Goal: Entertainment & Leisure: Consume media (video, audio)

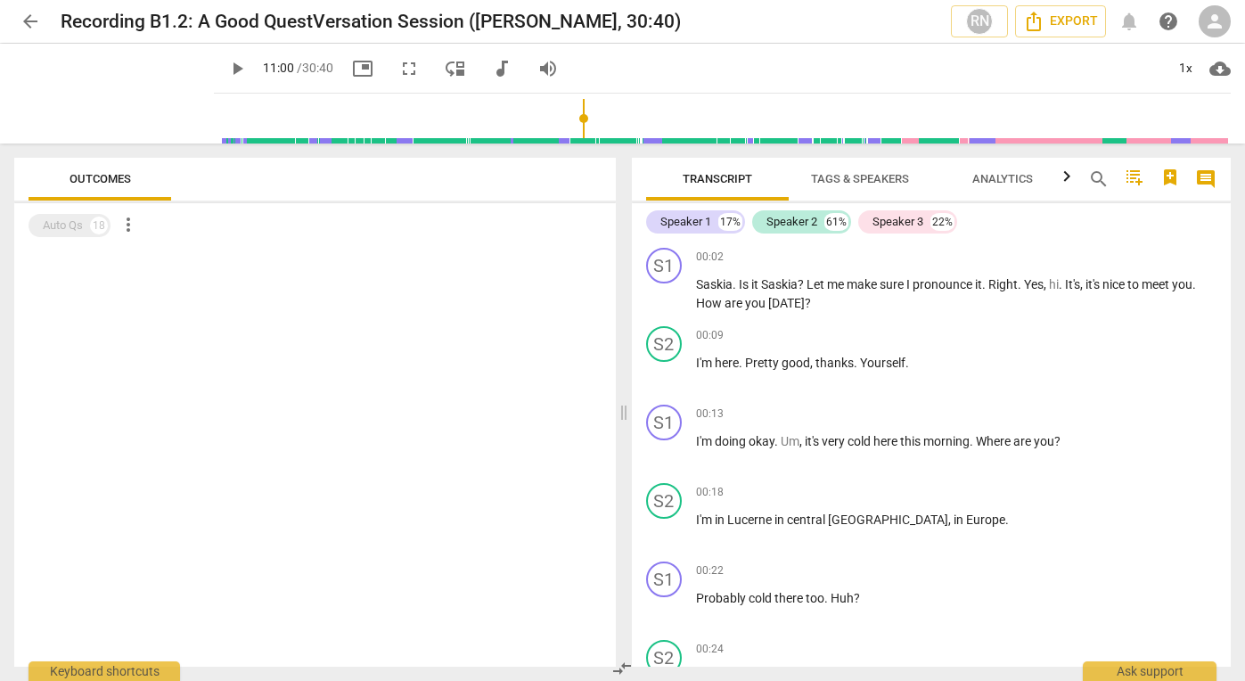
scroll to position [3199, 0]
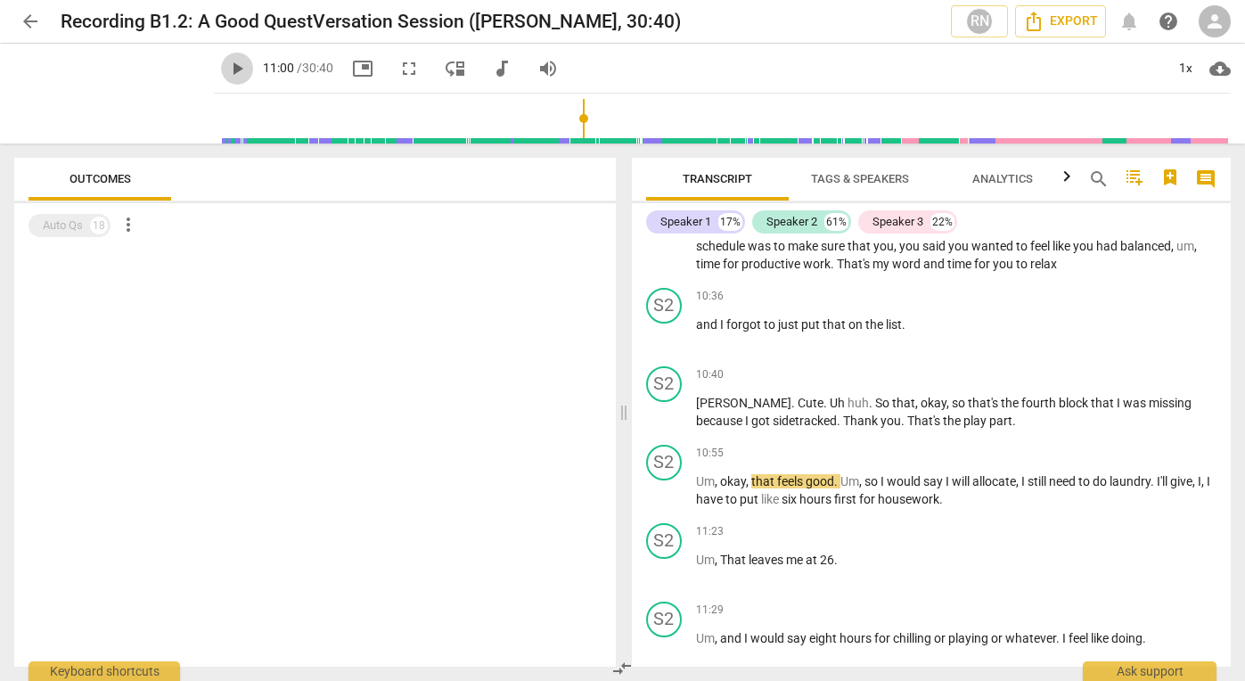
click at [234, 67] on span "play_arrow" at bounding box center [236, 68] width 21 height 21
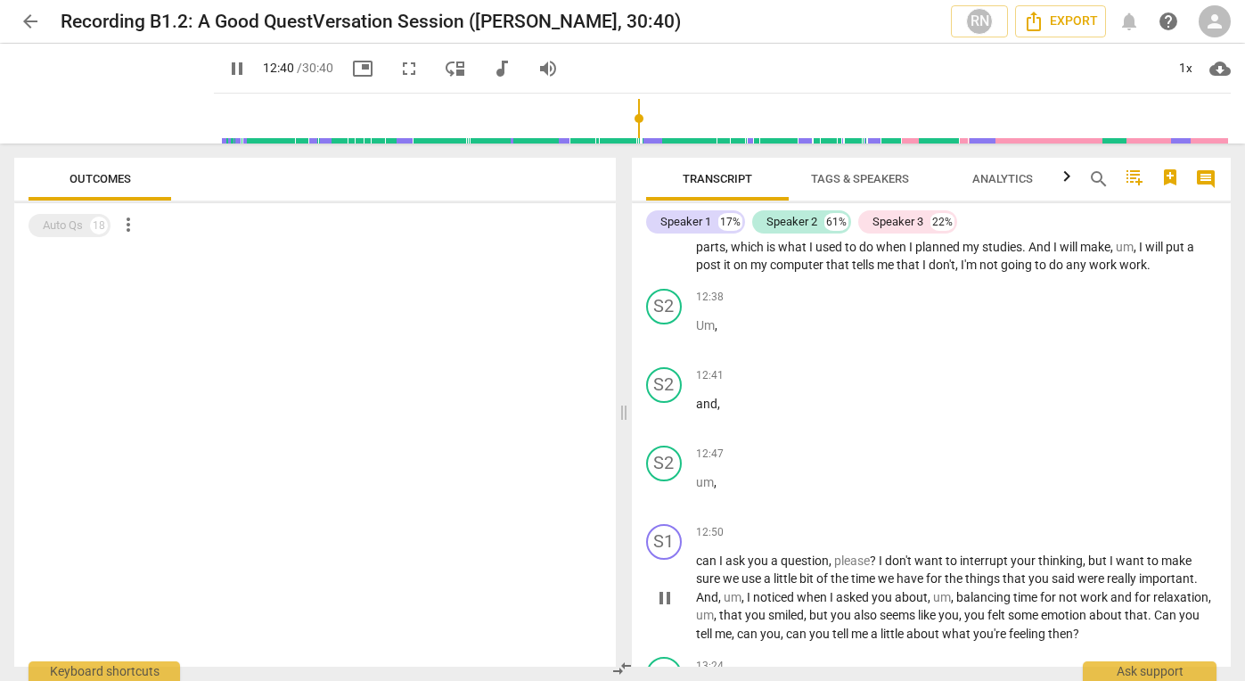
scroll to position [3710, 0]
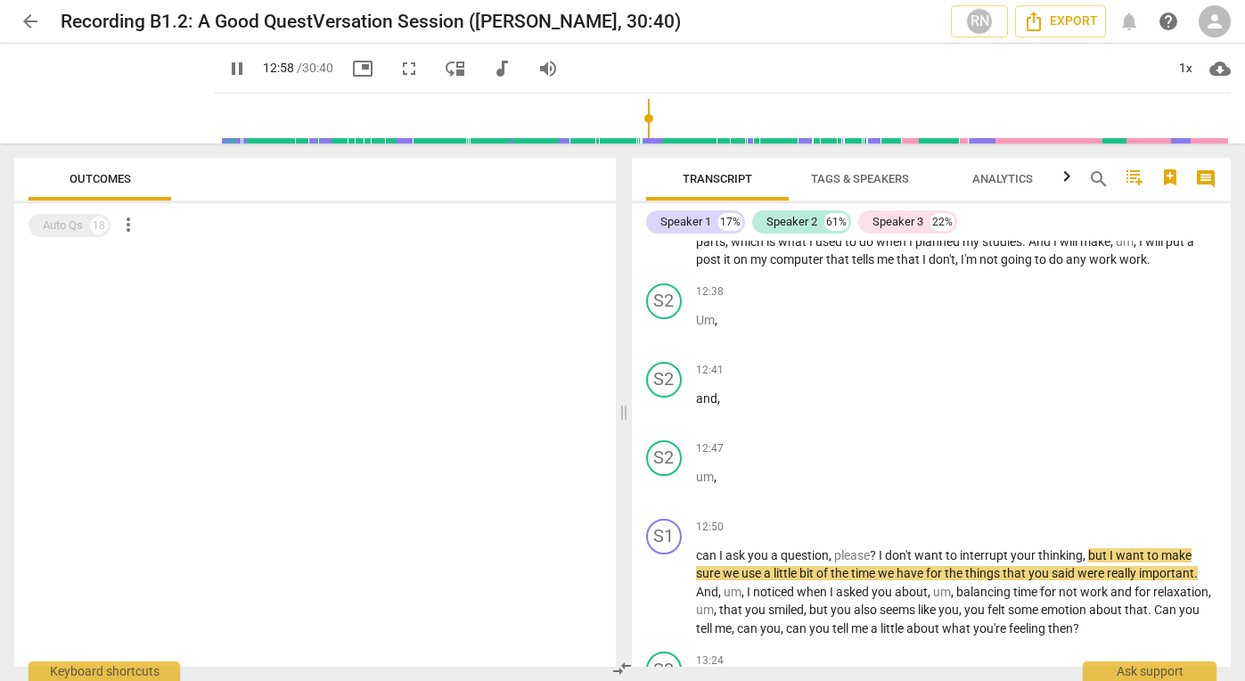
click at [226, 70] on span "pause" at bounding box center [236, 68] width 21 height 21
type input "779"
click at [226, 64] on span "play_arrow" at bounding box center [236, 68] width 21 height 21
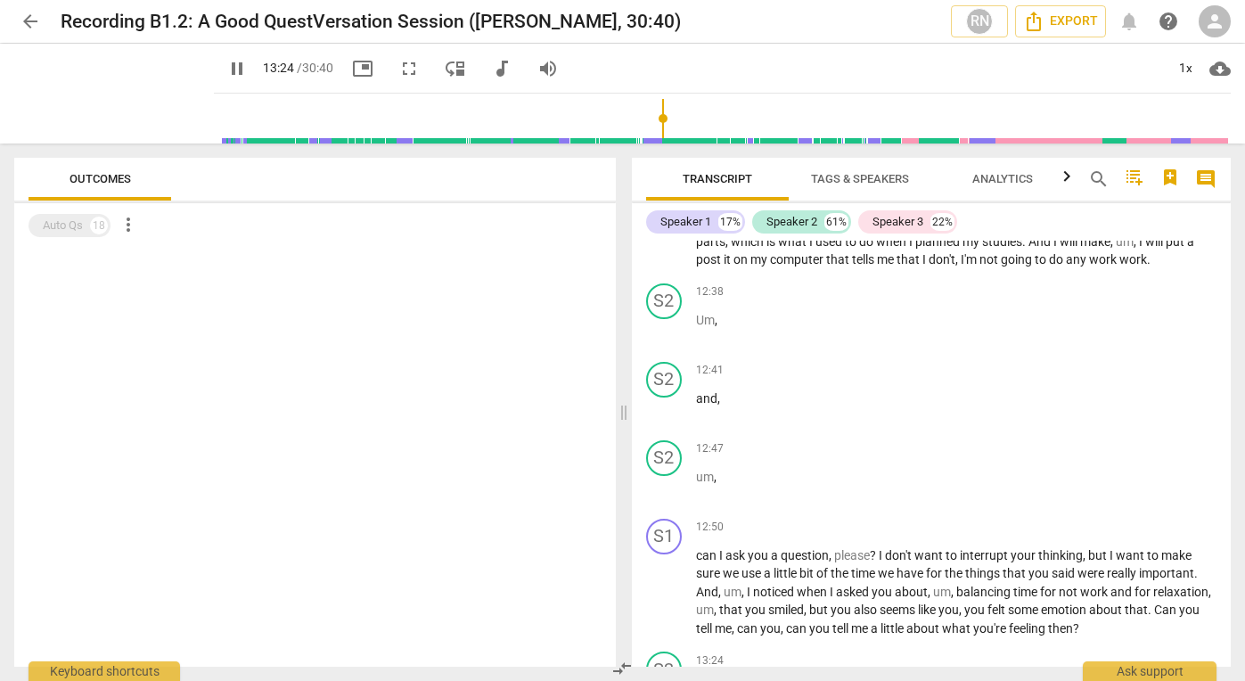
scroll to position [4144, 0]
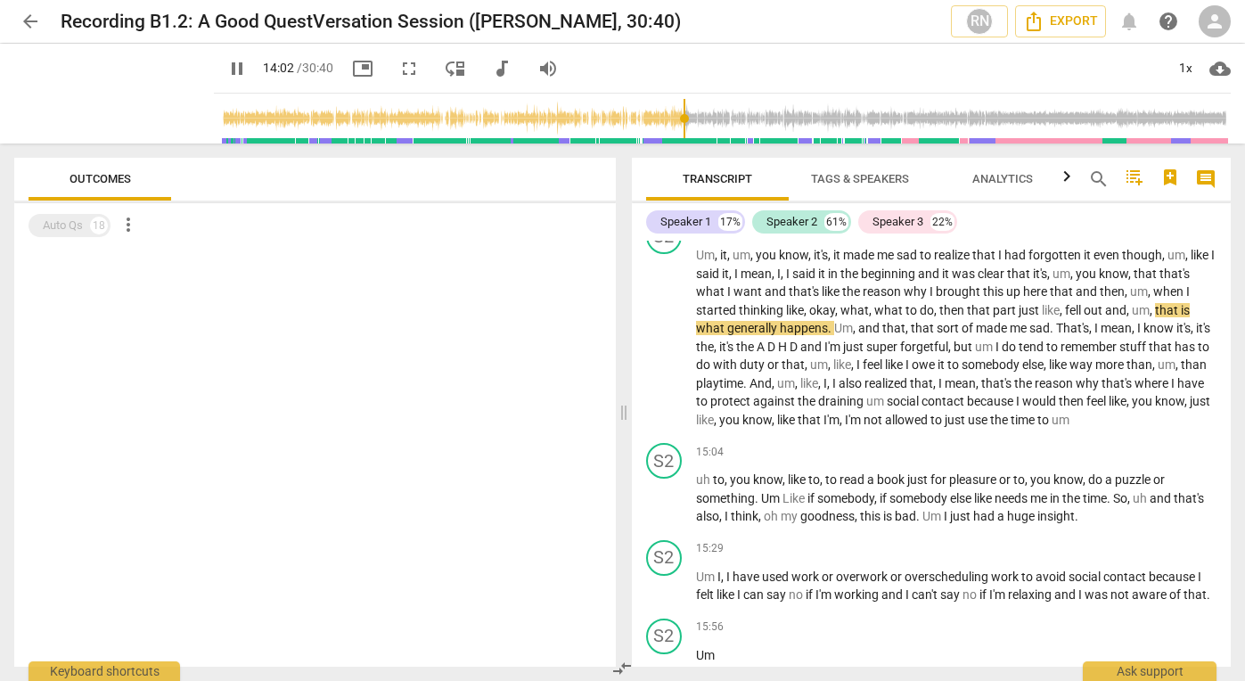
click at [226, 70] on span "pause" at bounding box center [236, 68] width 21 height 21
click at [226, 68] on span "play_arrow" at bounding box center [236, 68] width 21 height 21
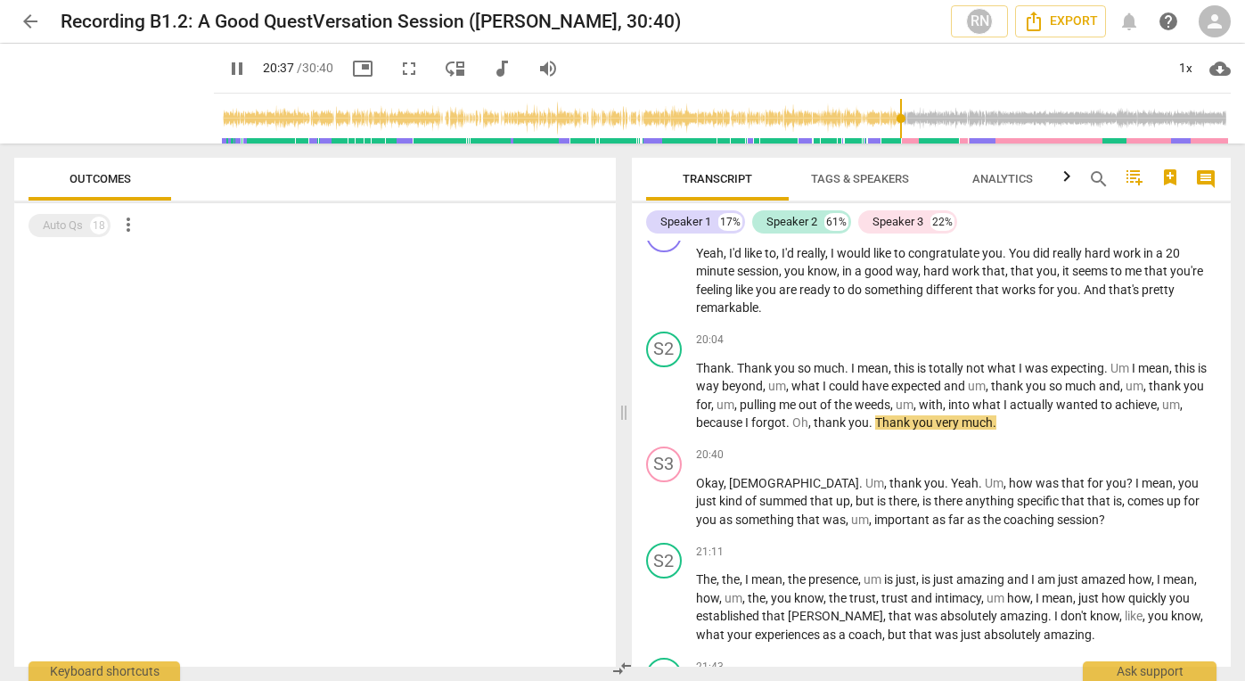
scroll to position [5829, 0]
click at [226, 67] on span "pause" at bounding box center [236, 68] width 21 height 21
click at [226, 67] on span "play_arrow" at bounding box center [236, 68] width 21 height 21
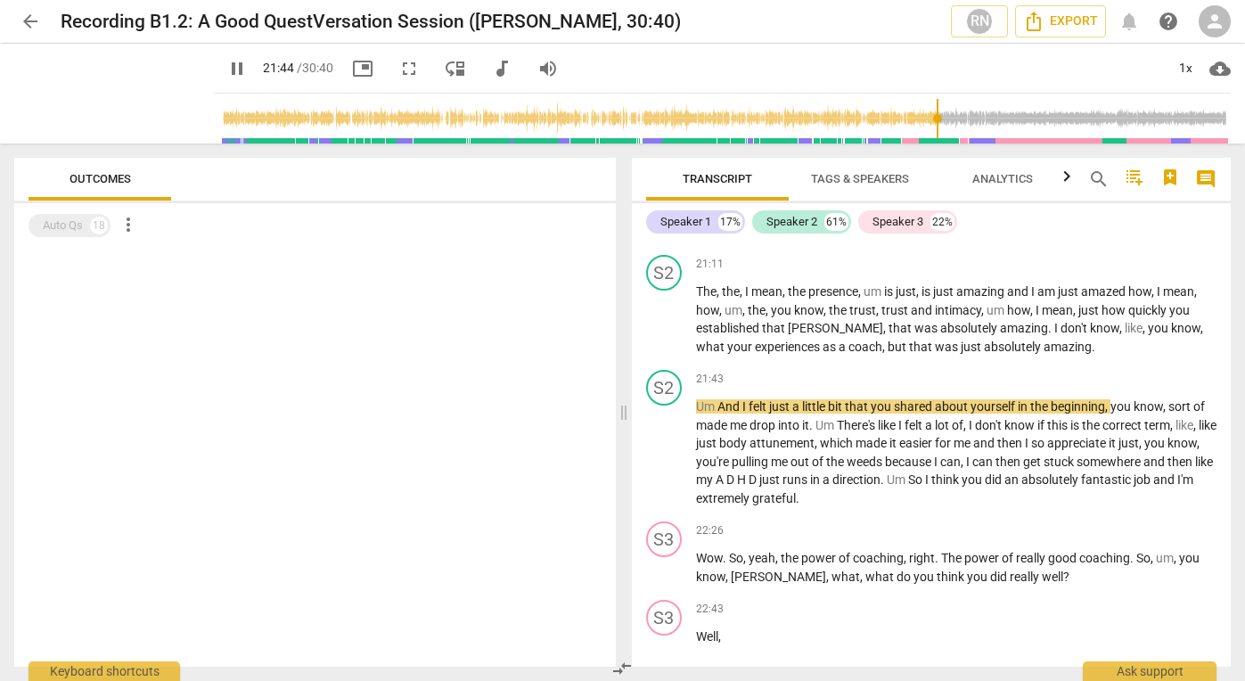
scroll to position [6149, 0]
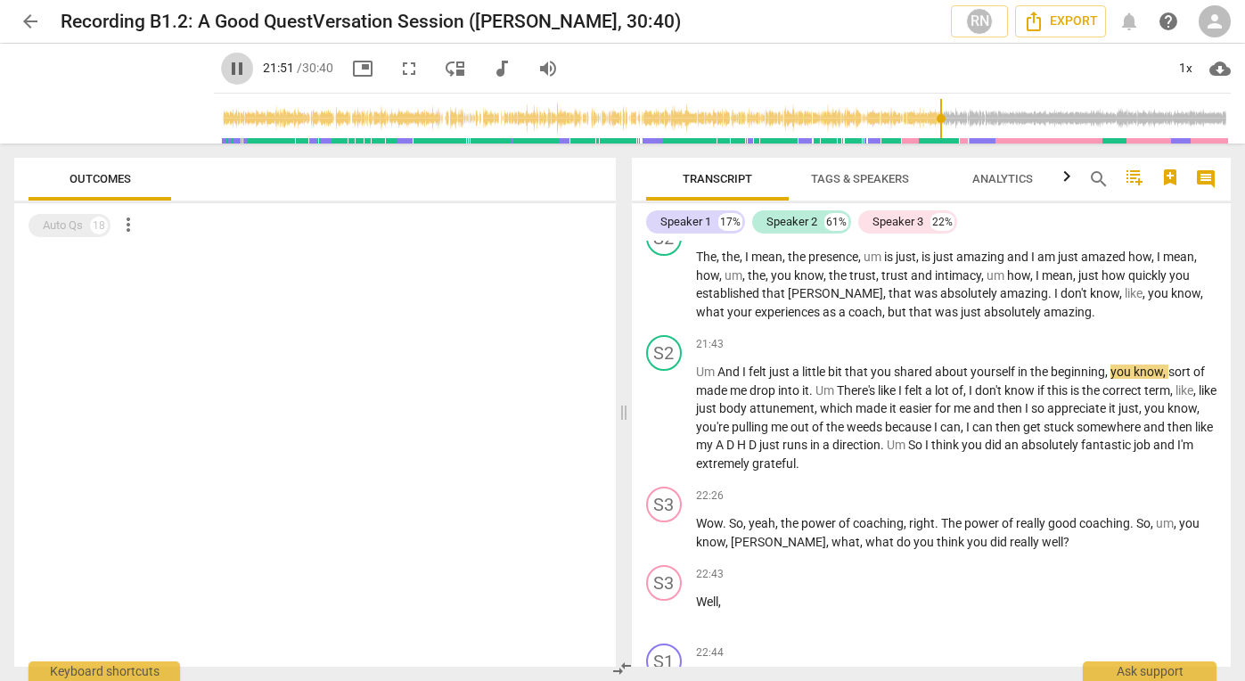
click at [226, 62] on span "pause" at bounding box center [236, 68] width 21 height 21
click at [226, 62] on span "play_arrow" at bounding box center [236, 68] width 21 height 21
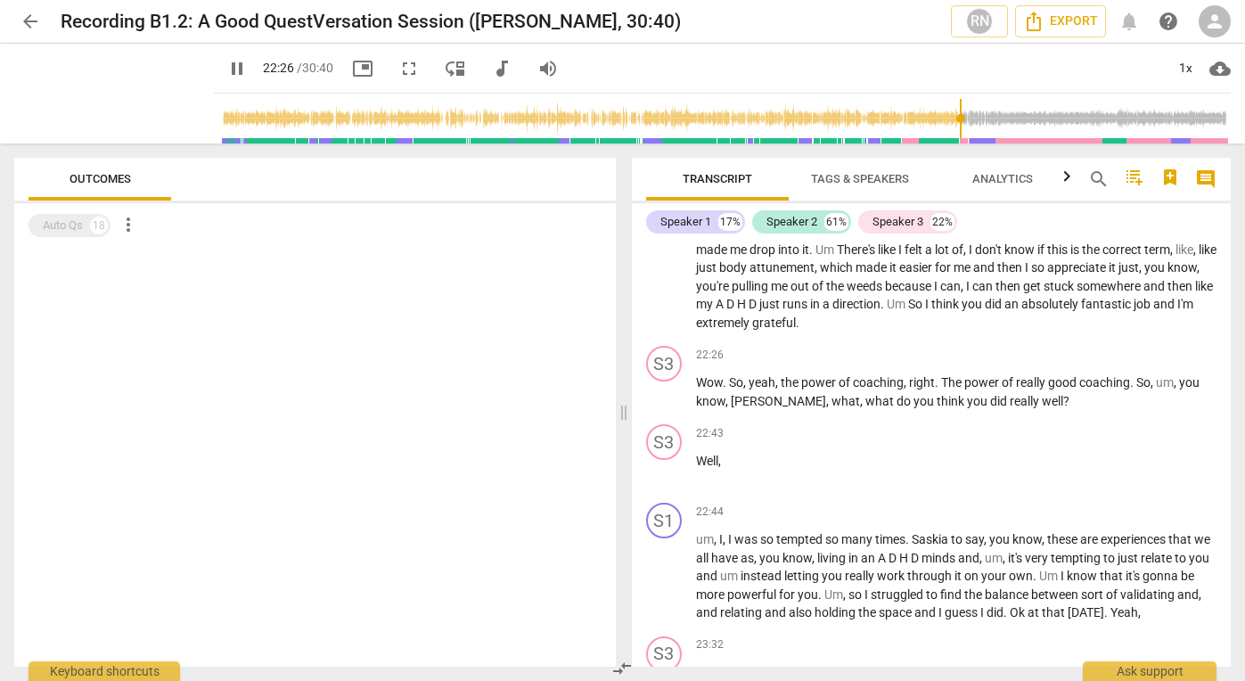
scroll to position [6342, 0]
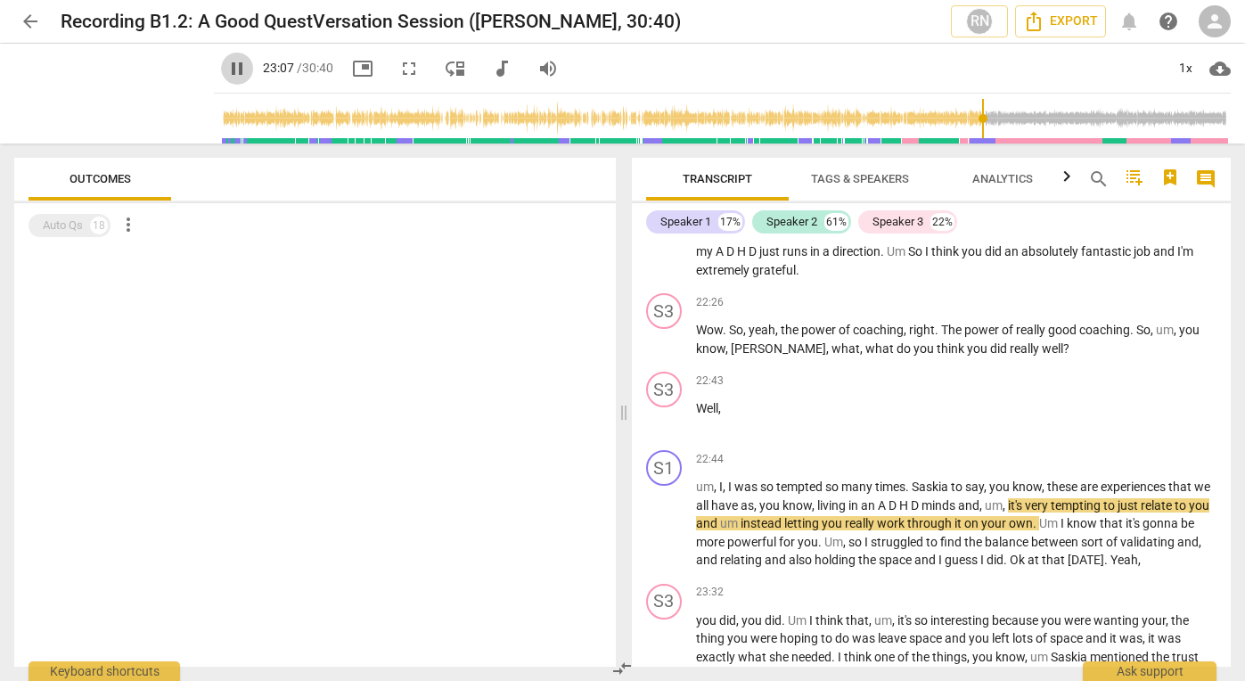
click at [226, 68] on span "pause" at bounding box center [236, 68] width 21 height 21
click at [226, 68] on span "play_arrow" at bounding box center [236, 68] width 21 height 21
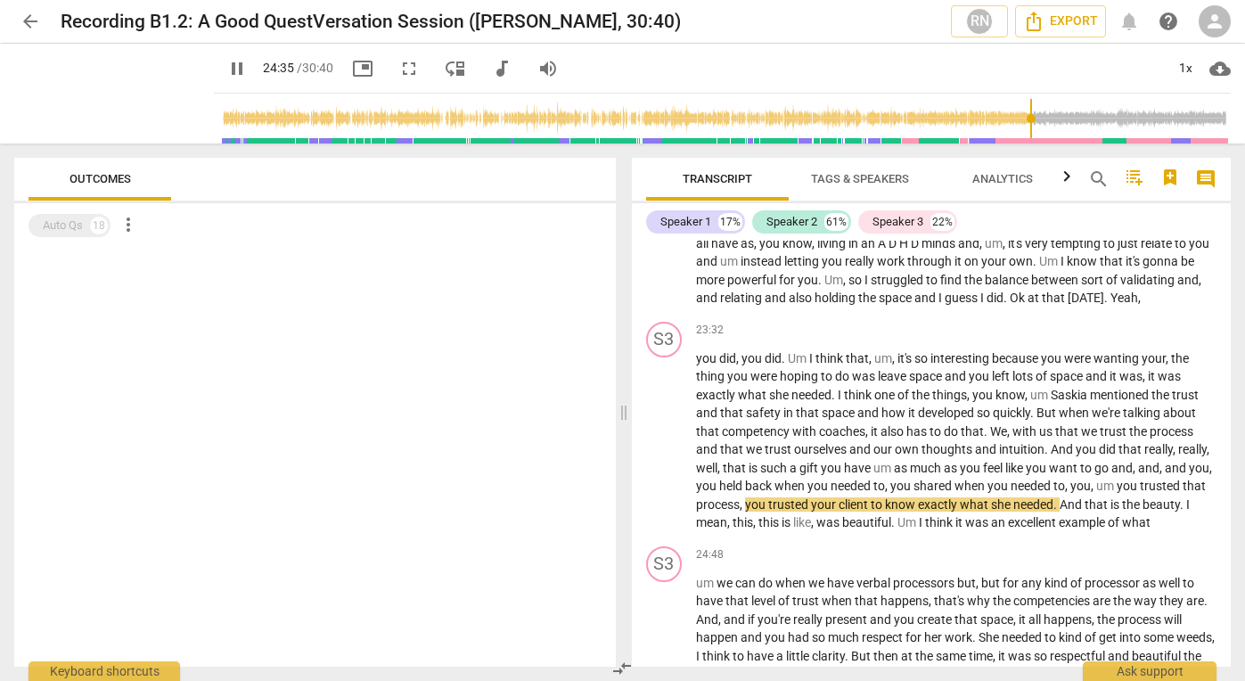
scroll to position [0, 0]
drag, startPoint x: 1231, startPoint y: 590, endPoint x: 1231, endPoint y: 601, distance: 10.7
click at [1231, 601] on div "Transcript Tags & Speakers Analytics search comment Speaker 1 17% Speaker 2 61%…" at bounding box center [935, 411] width 621 height 537
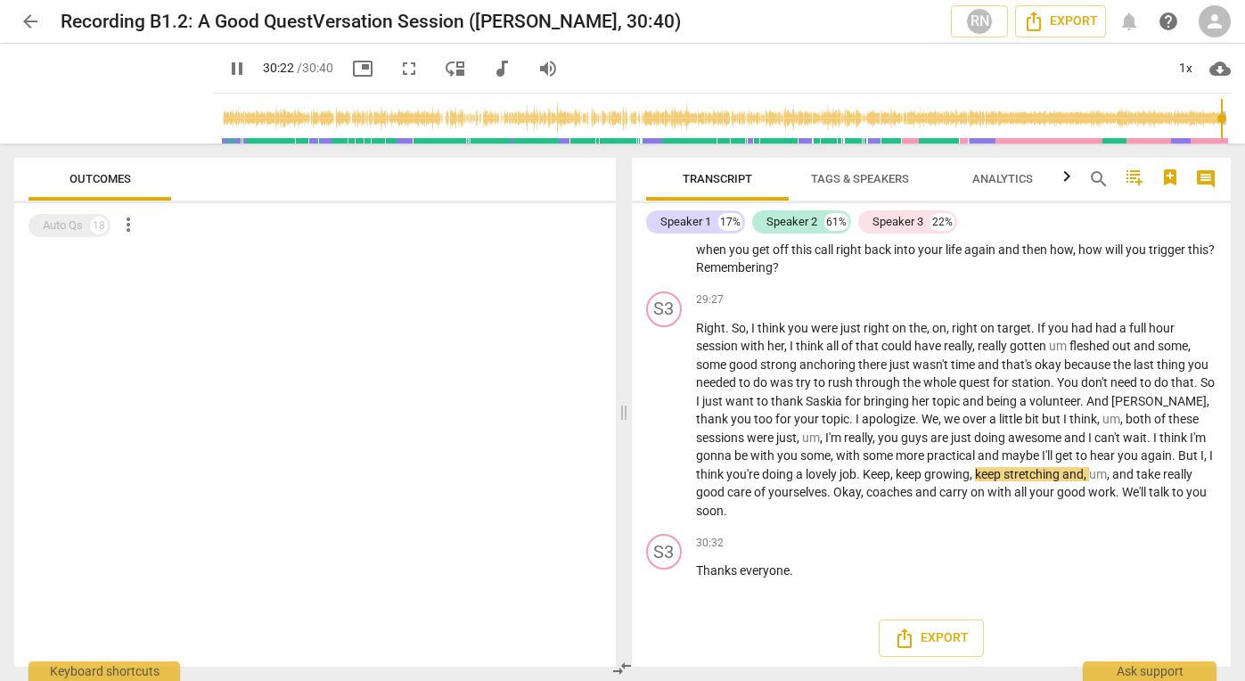
scroll to position [7954, 0]
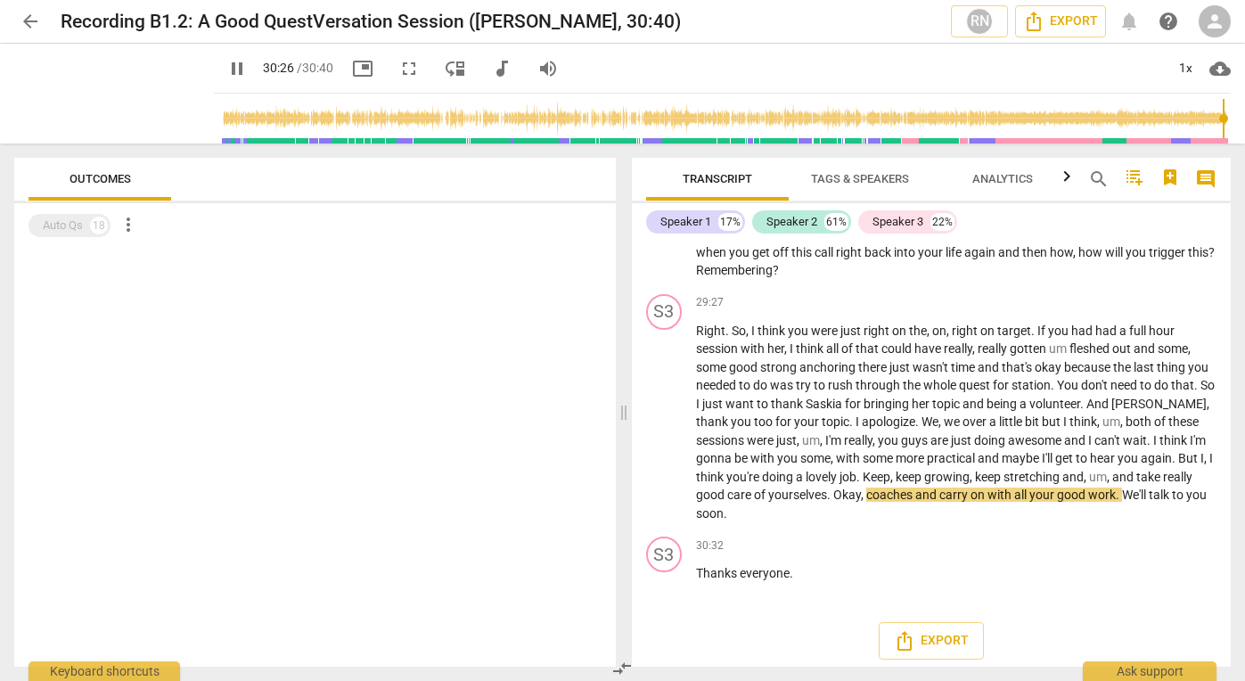
click at [226, 66] on span "pause" at bounding box center [236, 68] width 21 height 21
type input "1827"
click at [29, 17] on span "arrow_back" at bounding box center [30, 21] width 21 height 21
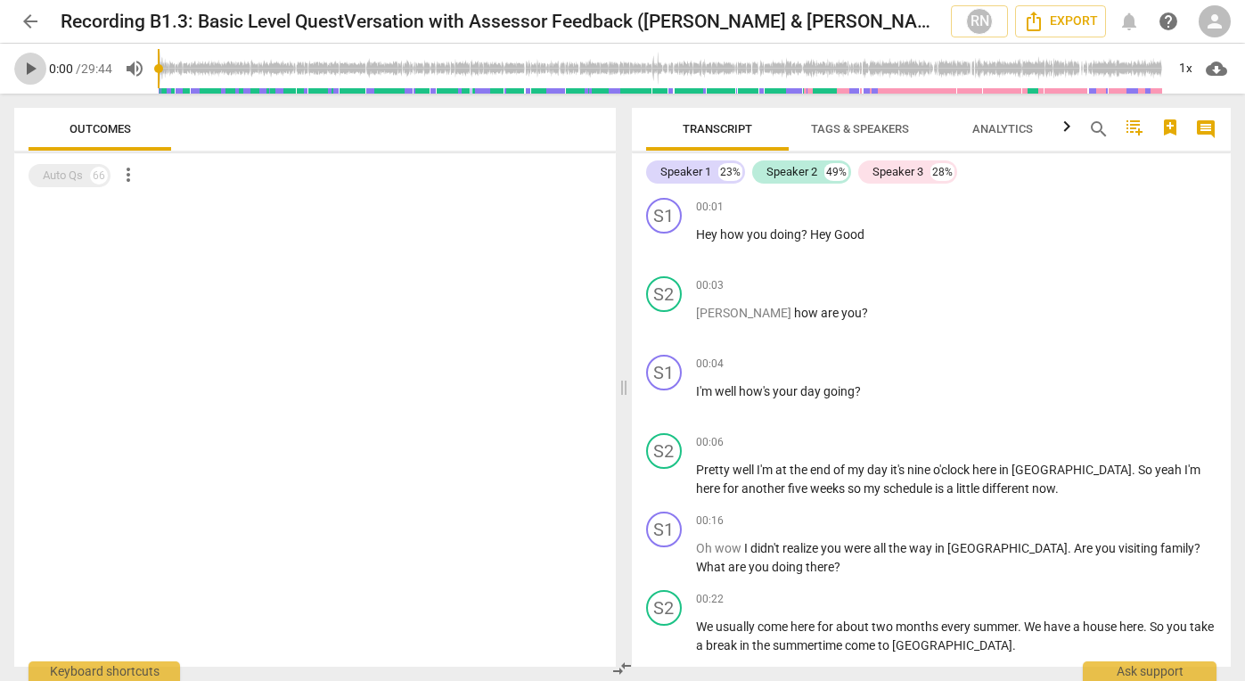
click at [27, 72] on span "play_arrow" at bounding box center [30, 68] width 21 height 21
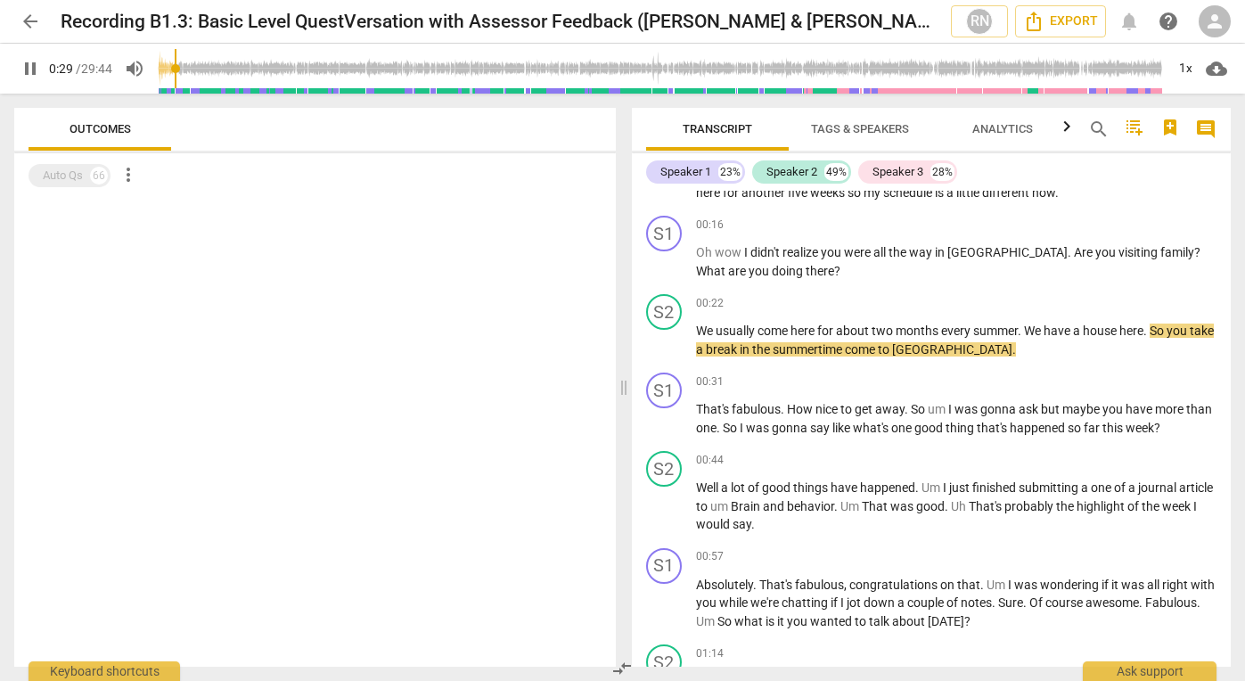
scroll to position [374, 0]
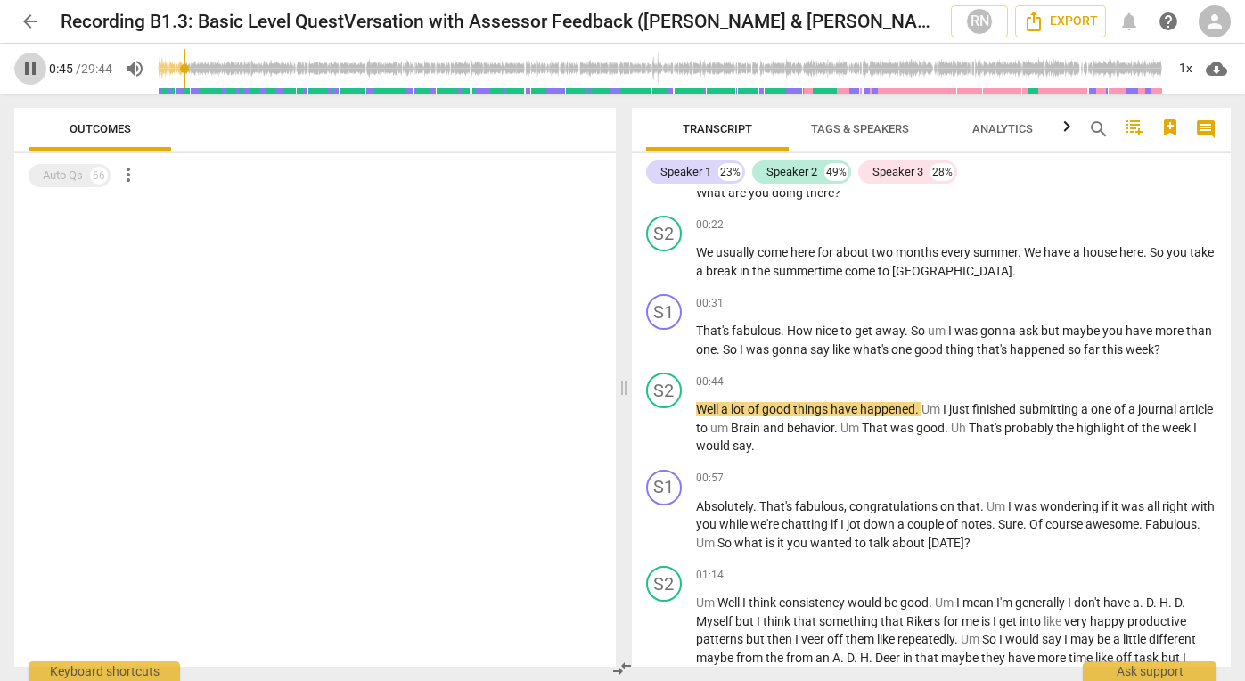
click at [27, 69] on span "pause" at bounding box center [30, 68] width 21 height 21
click at [27, 69] on span "play_arrow" at bounding box center [30, 68] width 21 height 21
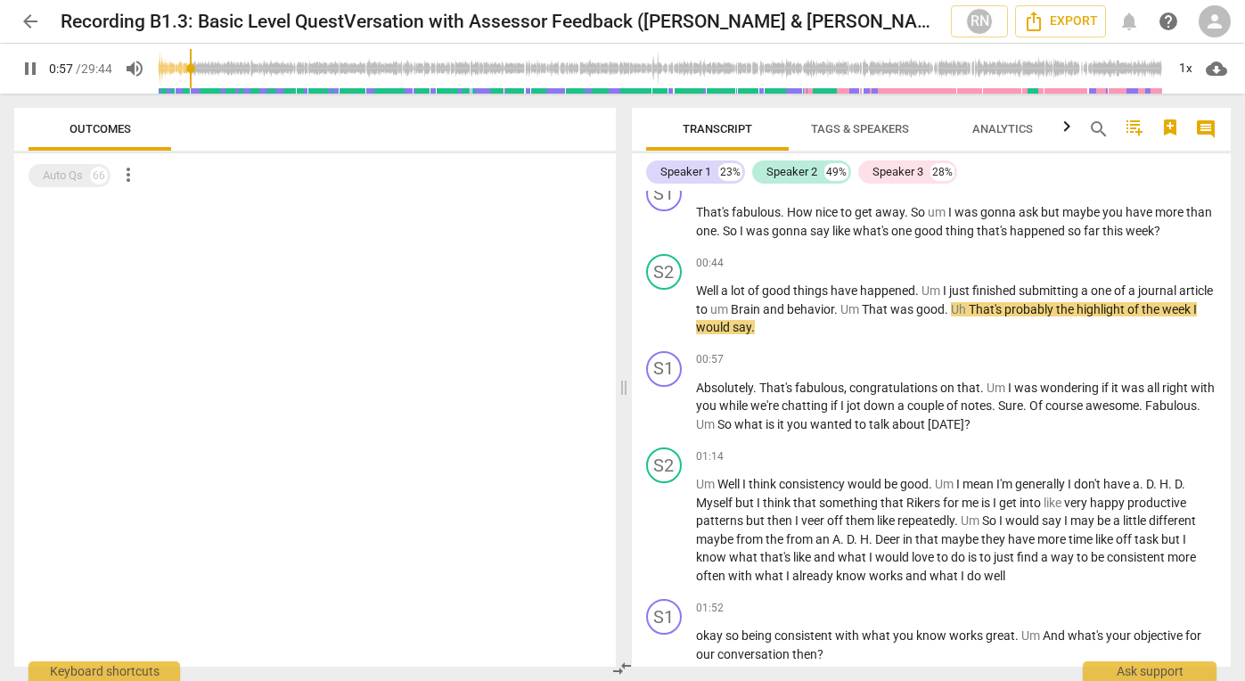
scroll to position [611, 0]
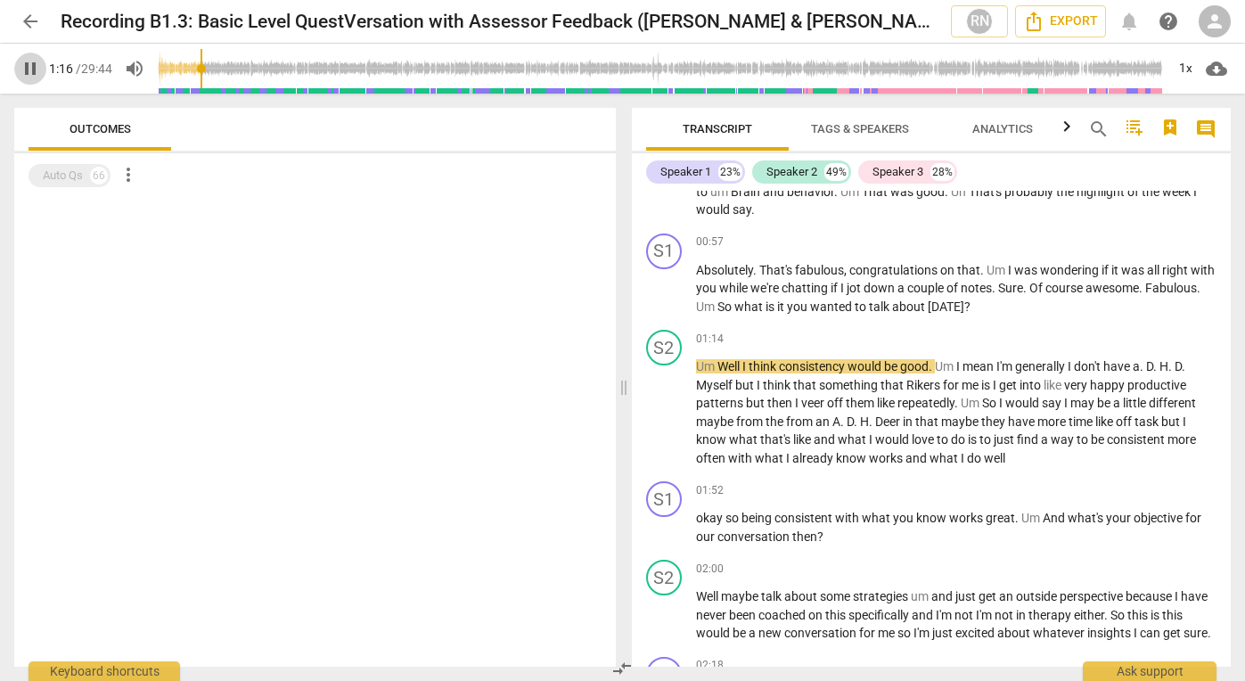
click at [28, 70] on span "pause" at bounding box center [30, 68] width 21 height 21
click at [29, 70] on span "play_arrow" at bounding box center [30, 68] width 21 height 21
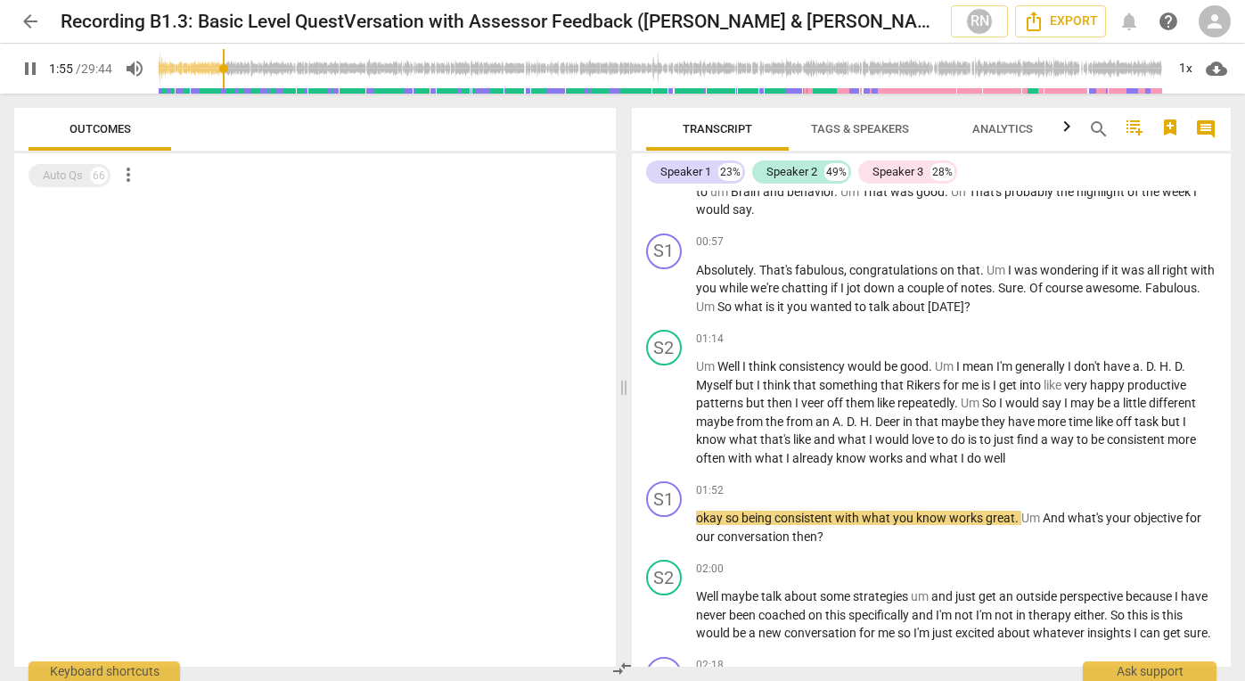
click at [29, 64] on span "pause" at bounding box center [30, 68] width 21 height 21
click at [29, 64] on span "play_arrow" at bounding box center [30, 68] width 21 height 21
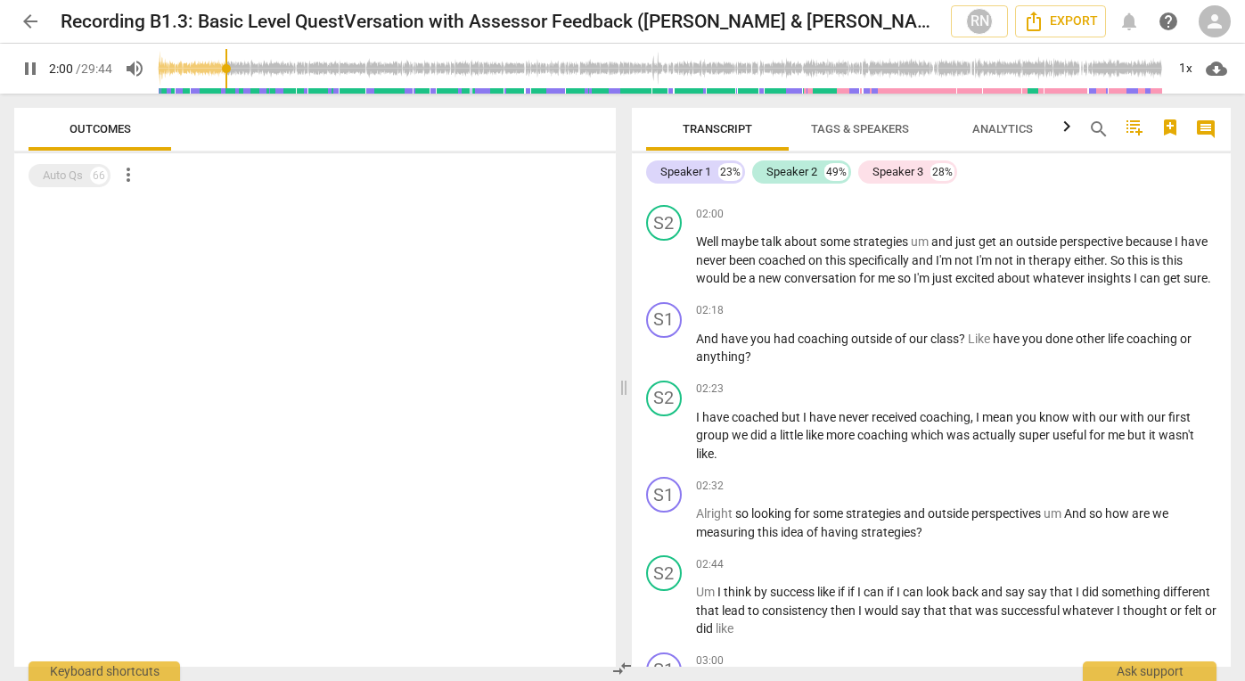
scroll to position [571, 0]
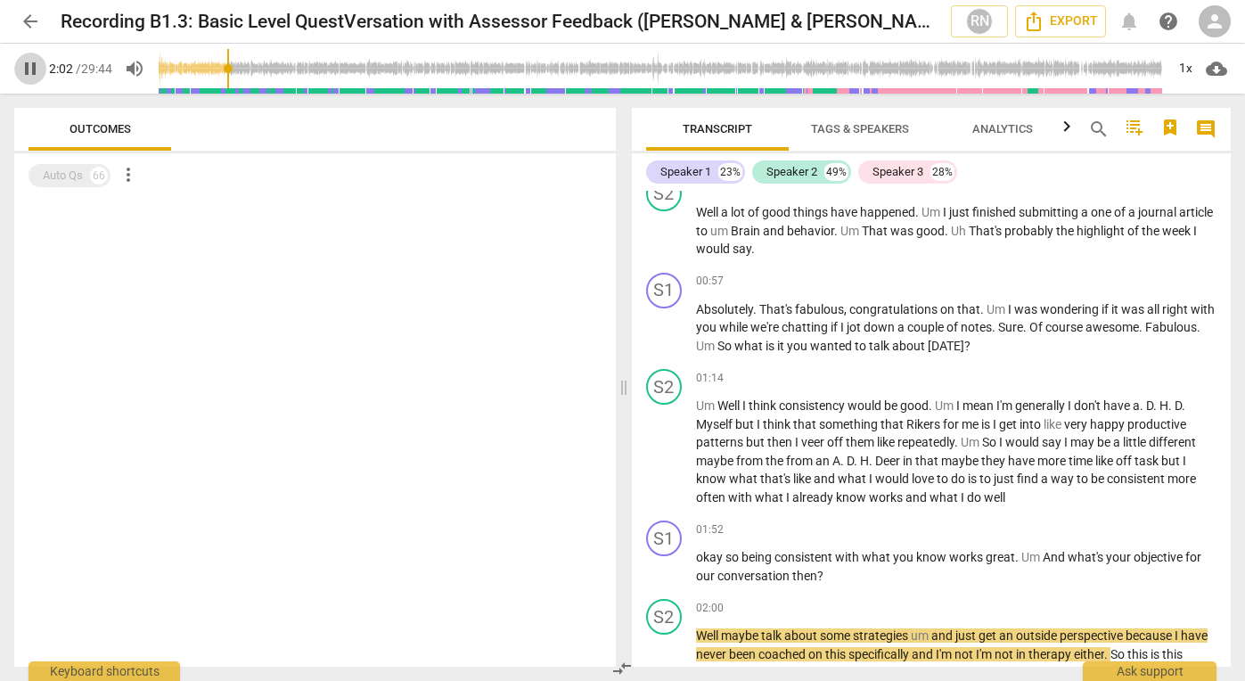
click at [27, 64] on span "pause" at bounding box center [30, 68] width 21 height 21
click at [27, 64] on span "play_arrow" at bounding box center [30, 68] width 21 height 21
drag, startPoint x: 1231, startPoint y: 228, endPoint x: 1231, endPoint y: 241, distance: 12.5
click at [1231, 241] on div "Transcript Tags & Speakers Analytics search comment Speaker 1 23% Speaker 2 49%…" at bounding box center [935, 387] width 621 height 587
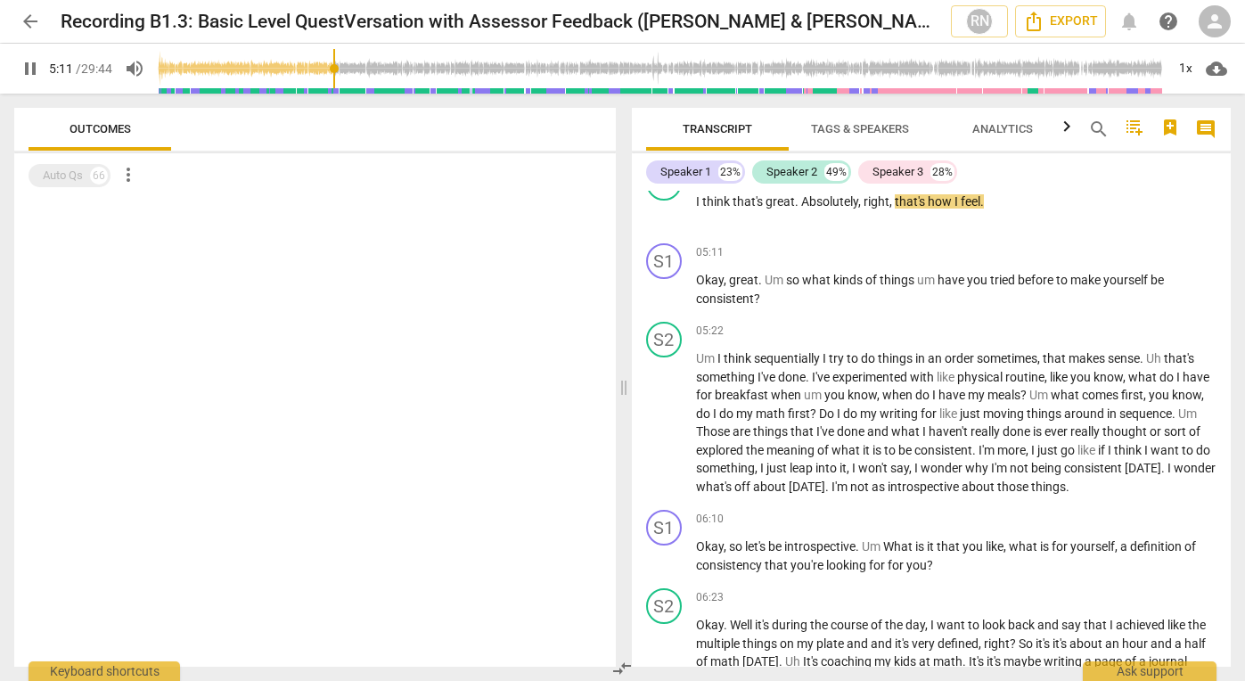
scroll to position [2502, 0]
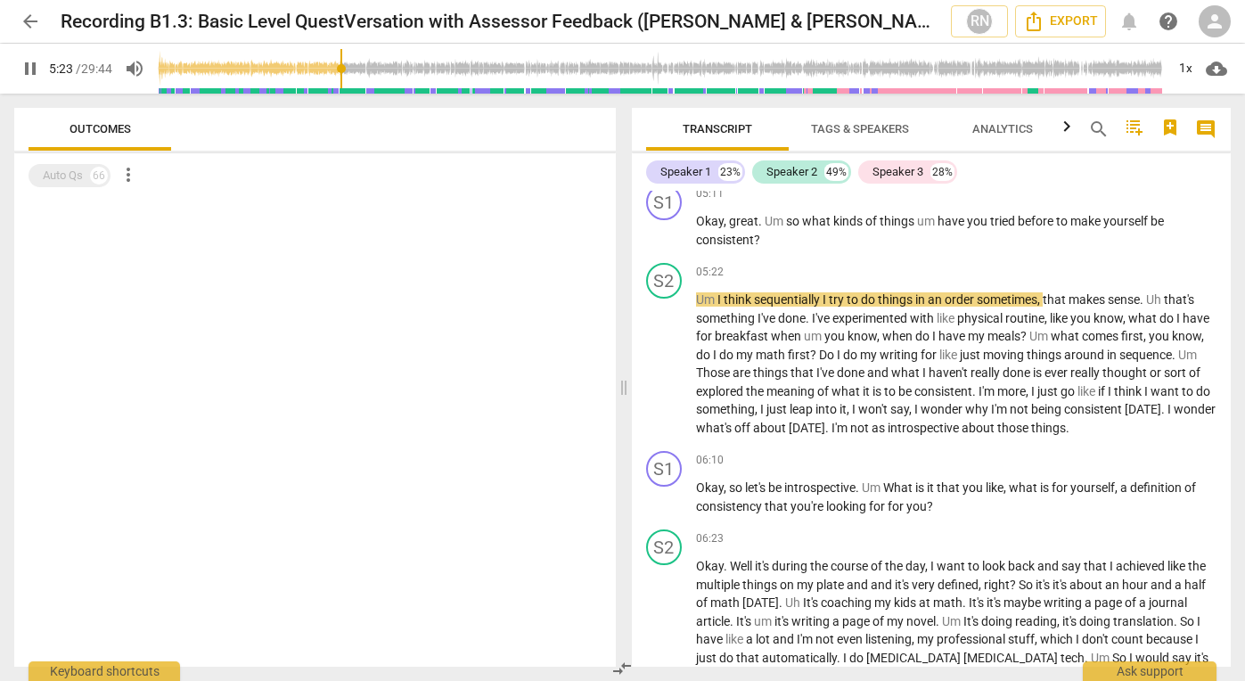
click at [32, 64] on span "pause" at bounding box center [30, 68] width 21 height 21
click at [33, 65] on span "play_arrow" at bounding box center [30, 68] width 21 height 21
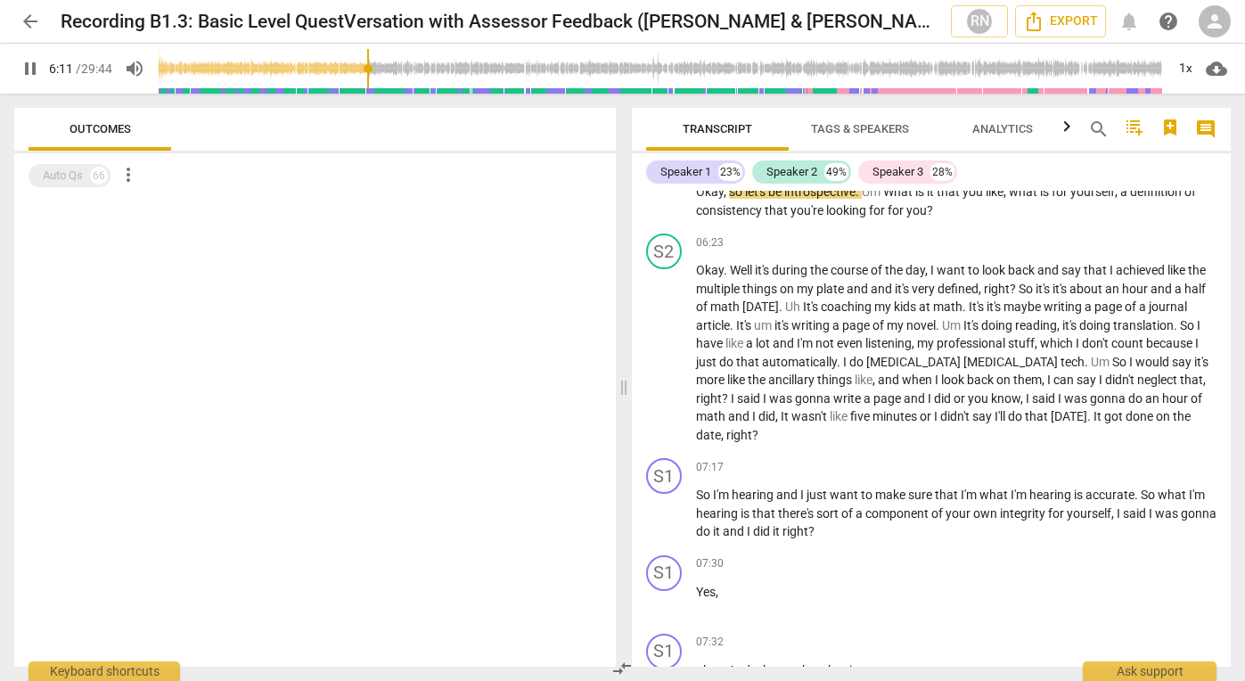
scroll to position [2778, 0]
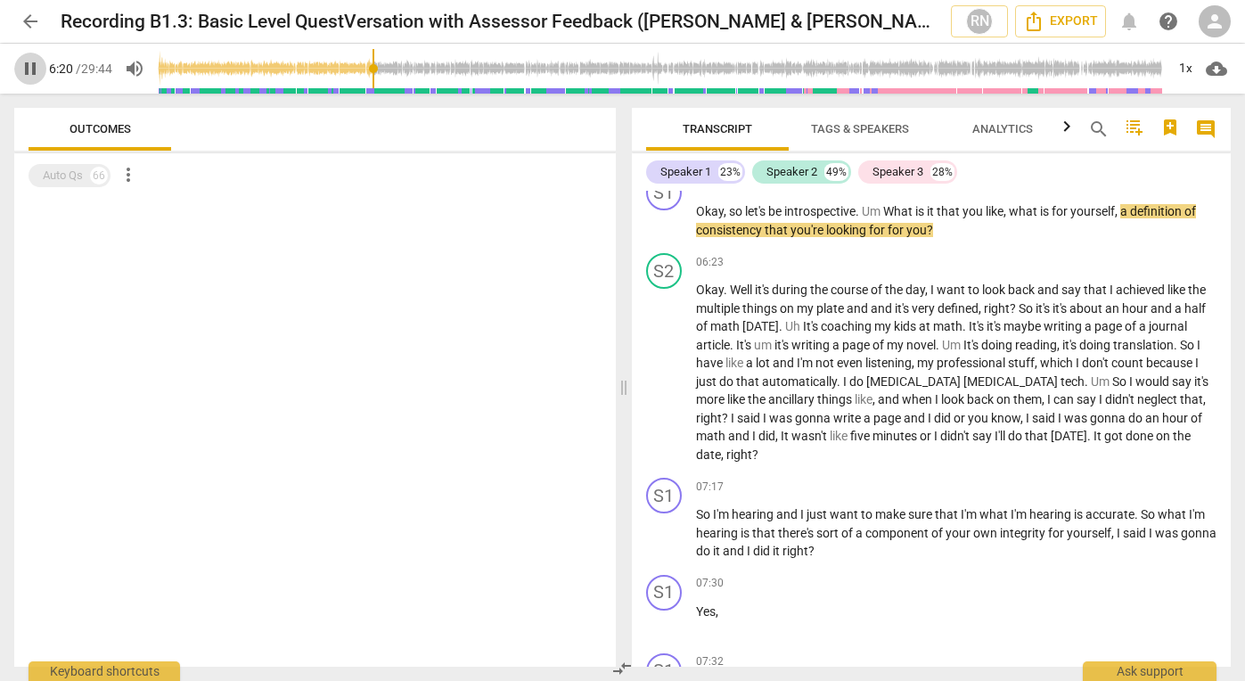
click at [31, 64] on span "pause" at bounding box center [30, 68] width 21 height 21
click at [36, 65] on span "play_arrow" at bounding box center [30, 68] width 21 height 21
click at [33, 69] on span "pause" at bounding box center [30, 68] width 21 height 21
click at [33, 70] on span "play_arrow" at bounding box center [30, 68] width 21 height 21
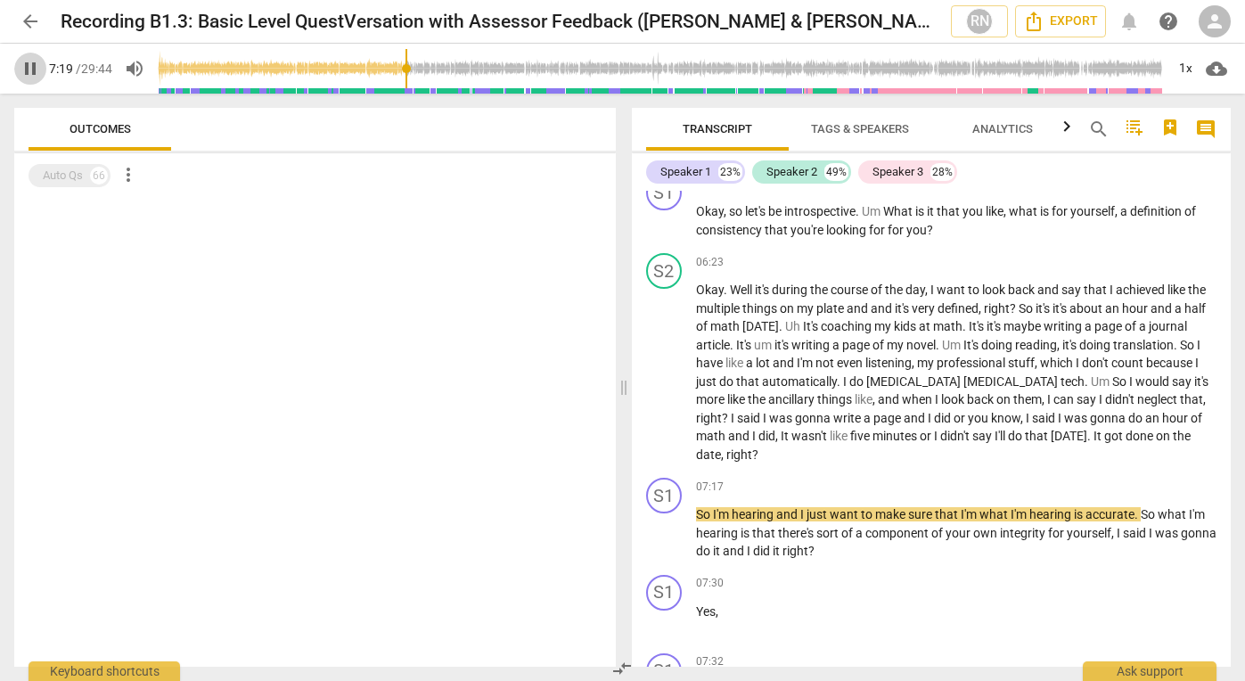
click at [33, 70] on span "pause" at bounding box center [30, 68] width 21 height 21
click at [33, 70] on span "play_arrow" at bounding box center [30, 68] width 21 height 21
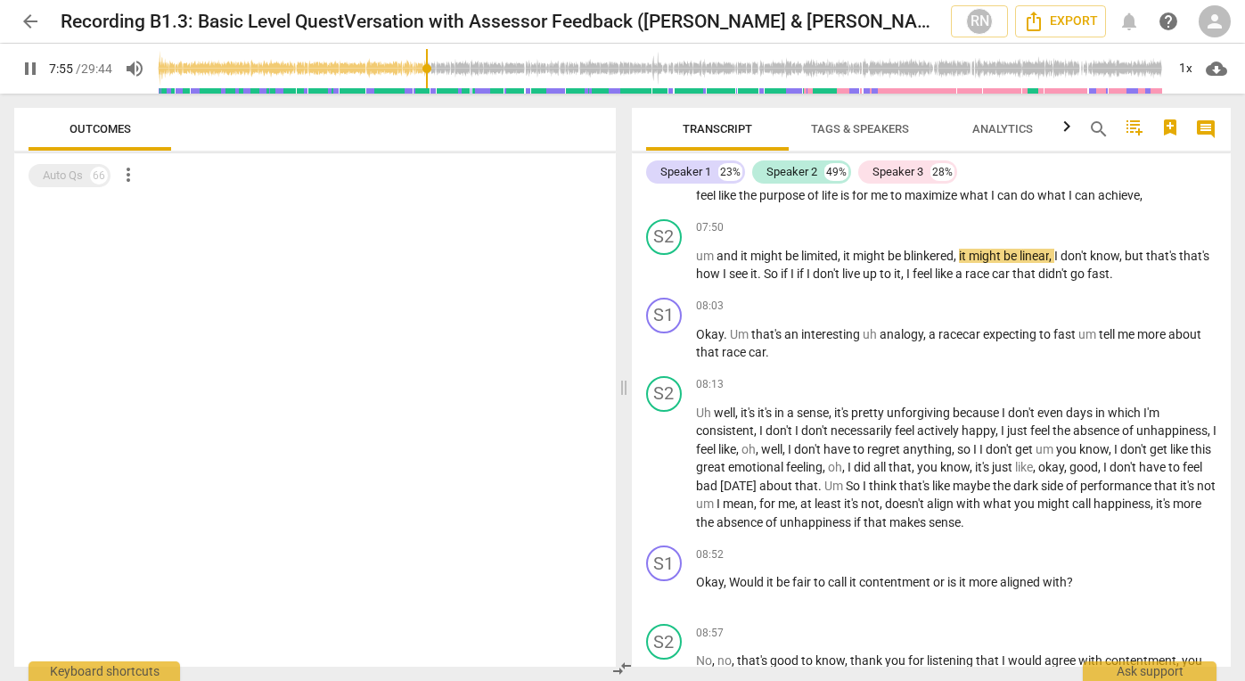
scroll to position [3389, 0]
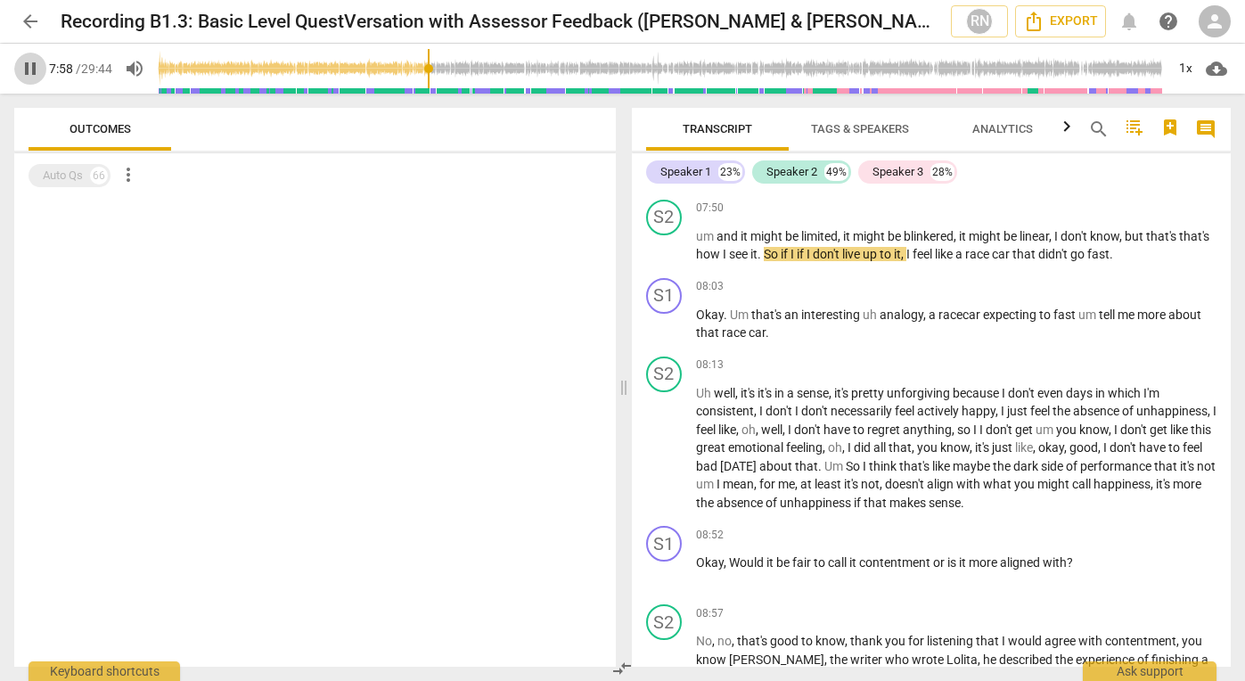
click at [31, 72] on span "pause" at bounding box center [30, 68] width 21 height 21
click at [31, 72] on span "play_arrow" at bounding box center [30, 68] width 21 height 21
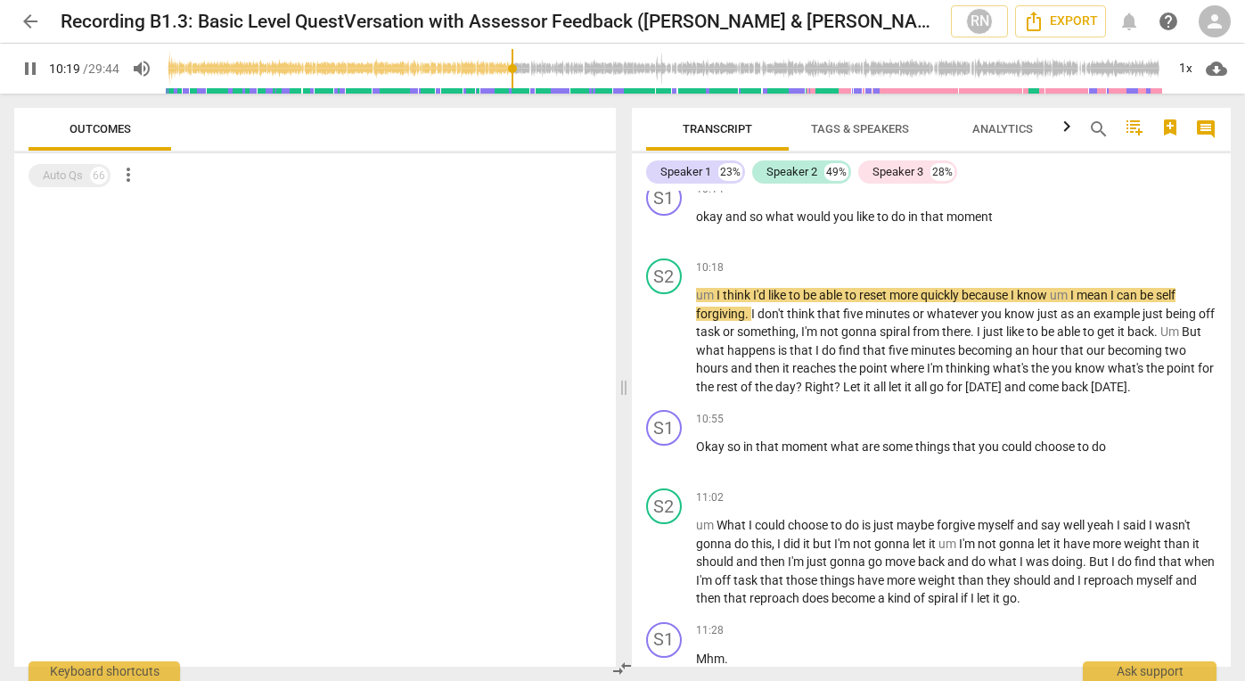
scroll to position [4334, 0]
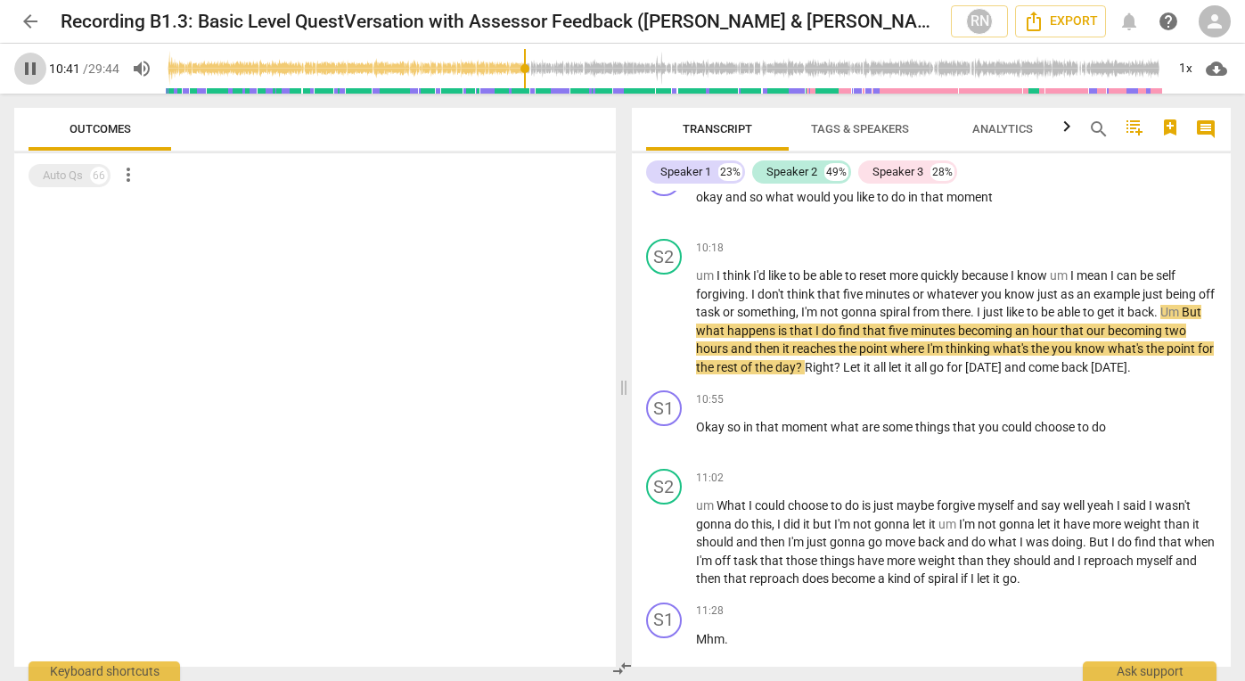
click at [32, 68] on span "pause" at bounding box center [30, 68] width 21 height 21
click at [24, 68] on span "play_arrow" at bounding box center [30, 68] width 21 height 21
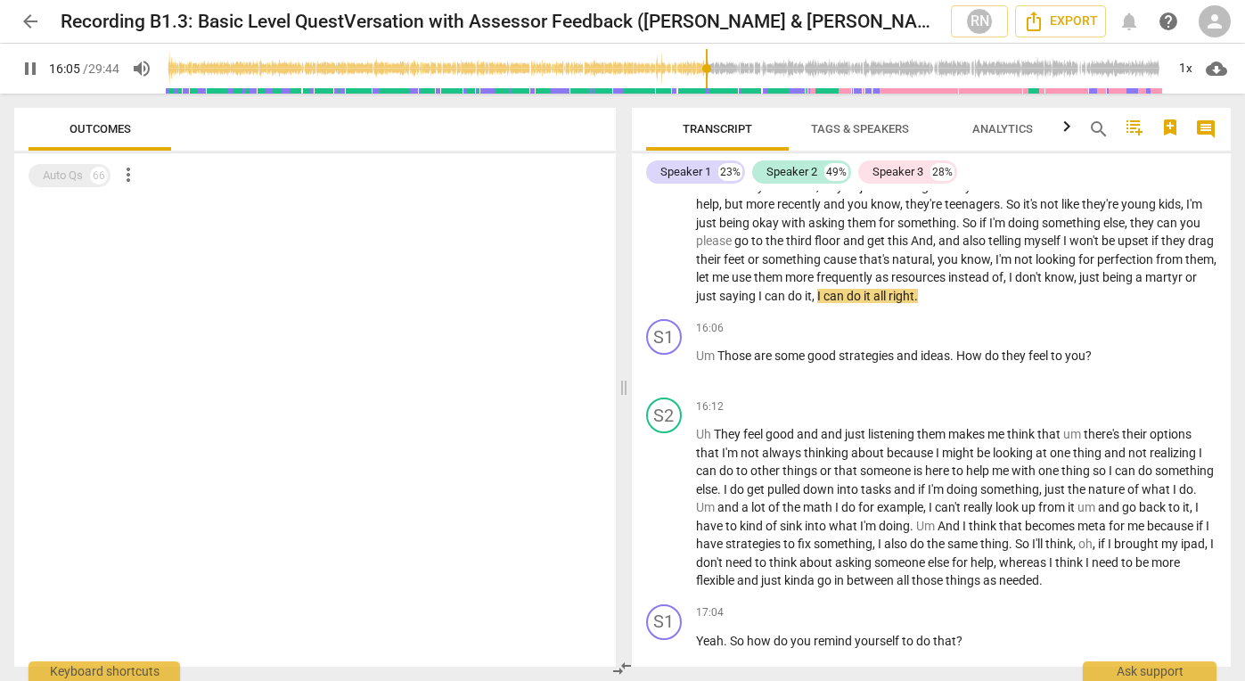
scroll to position [6226, 0]
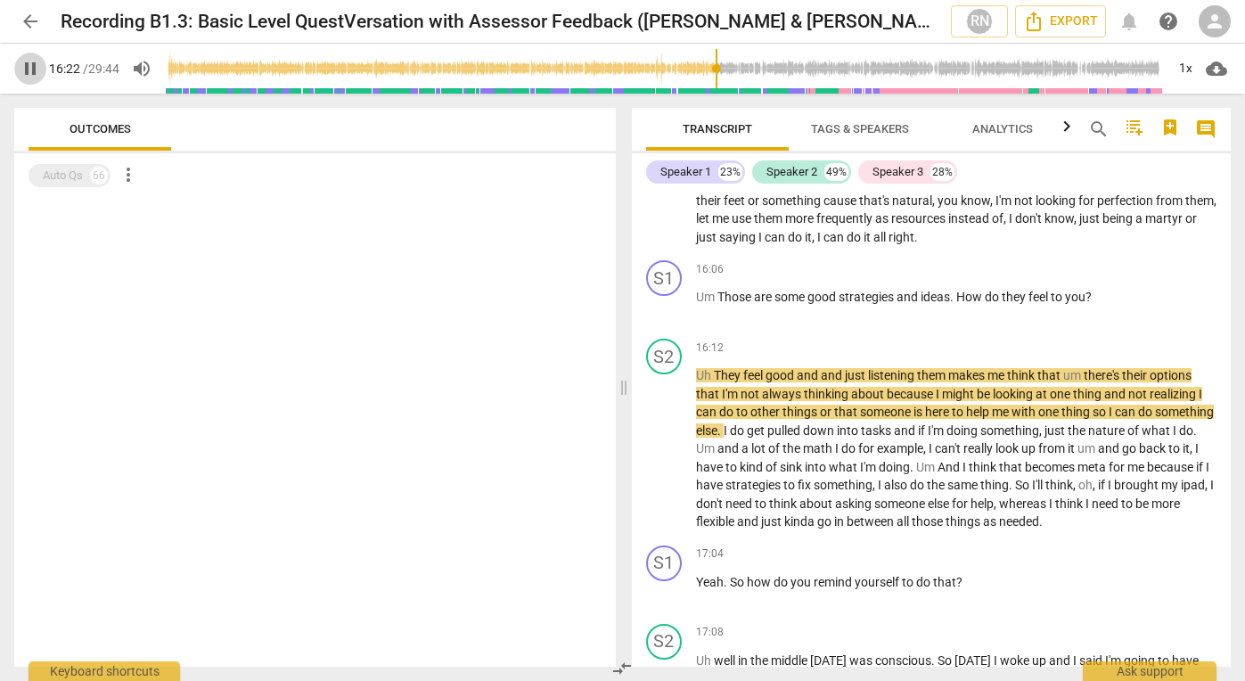
click at [35, 66] on span "pause" at bounding box center [30, 68] width 21 height 21
click at [30, 61] on span "play_arrow" at bounding box center [30, 68] width 21 height 21
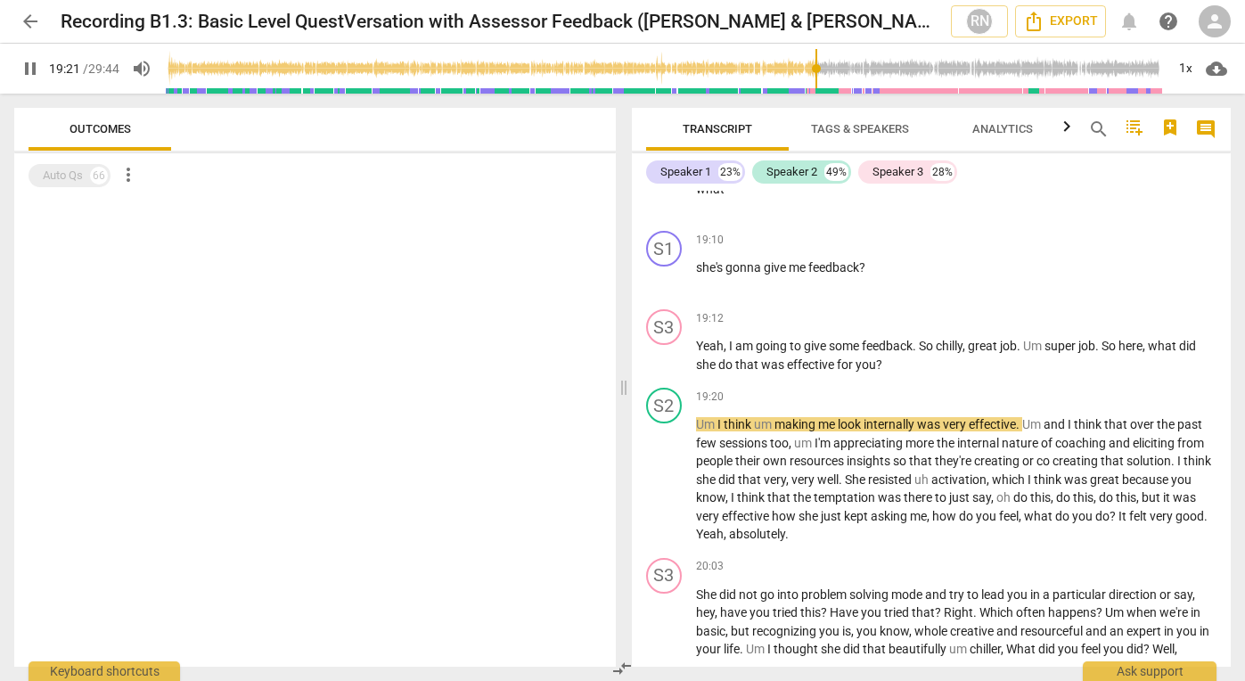
scroll to position [7306, 0]
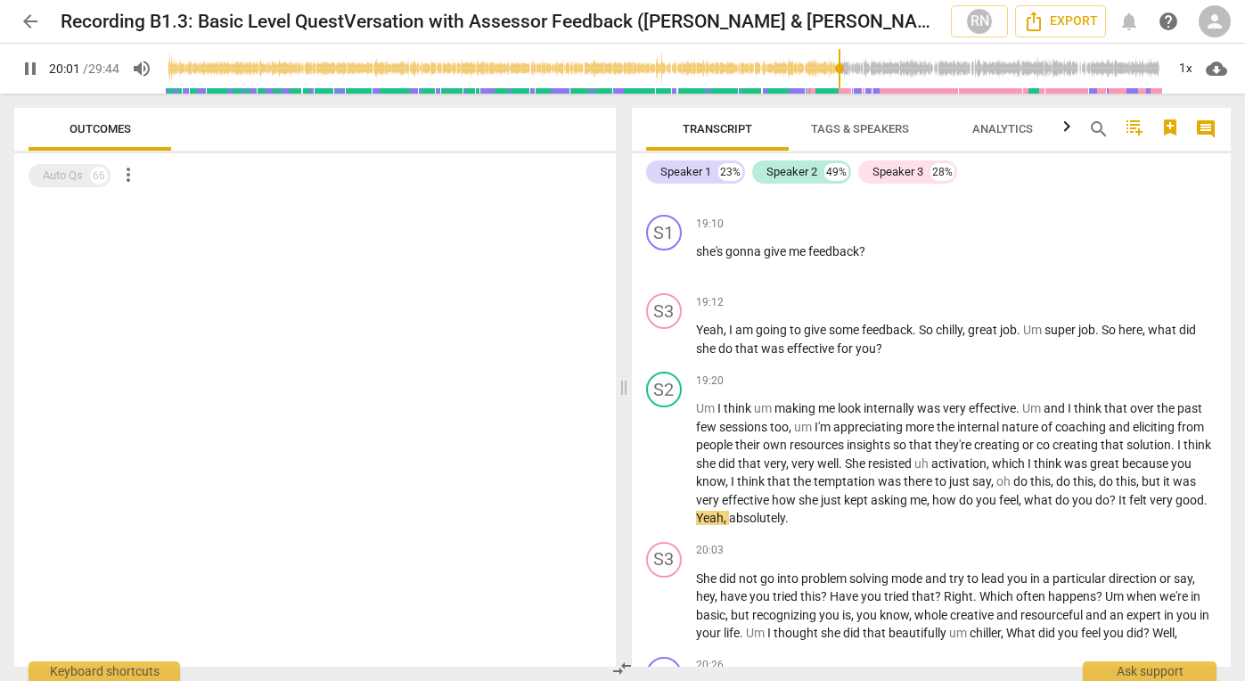
drag, startPoint x: 1231, startPoint y: 535, endPoint x: 1230, endPoint y: 545, distance: 9.8
click at [1230, 545] on div "Transcript Tags & Speakers Analytics search comment Speaker 1 23% Speaker 2 49%…" at bounding box center [935, 387] width 621 height 587
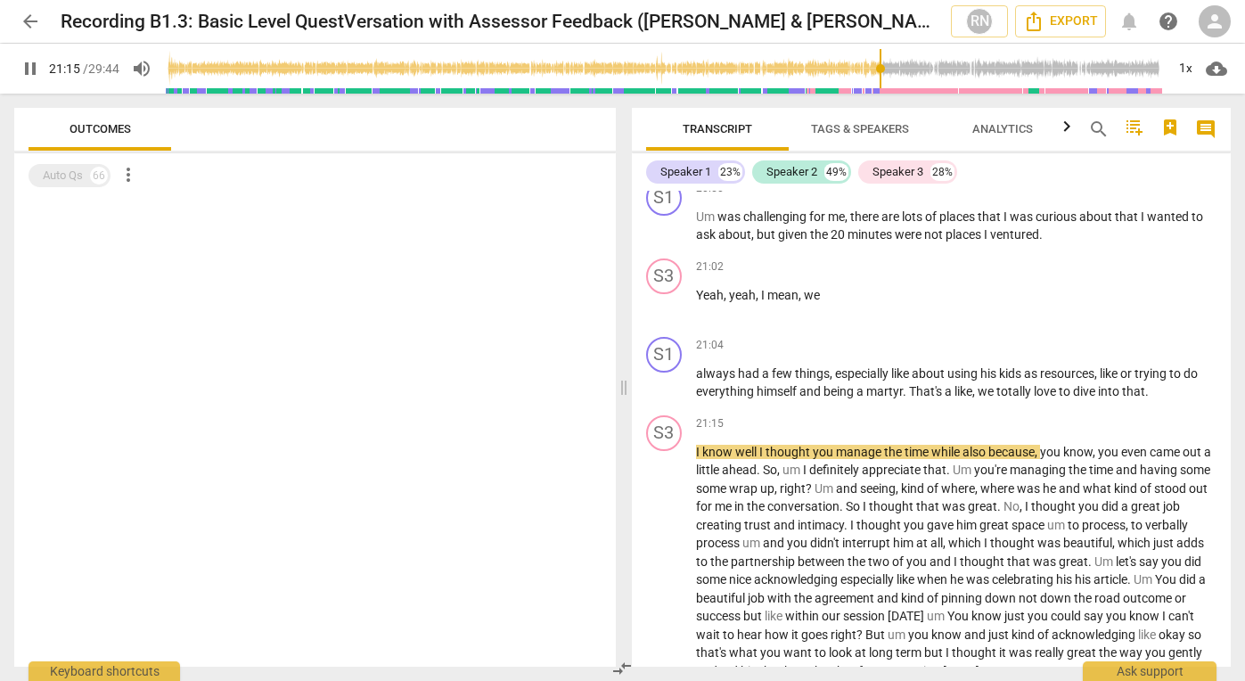
scroll to position [8022, 0]
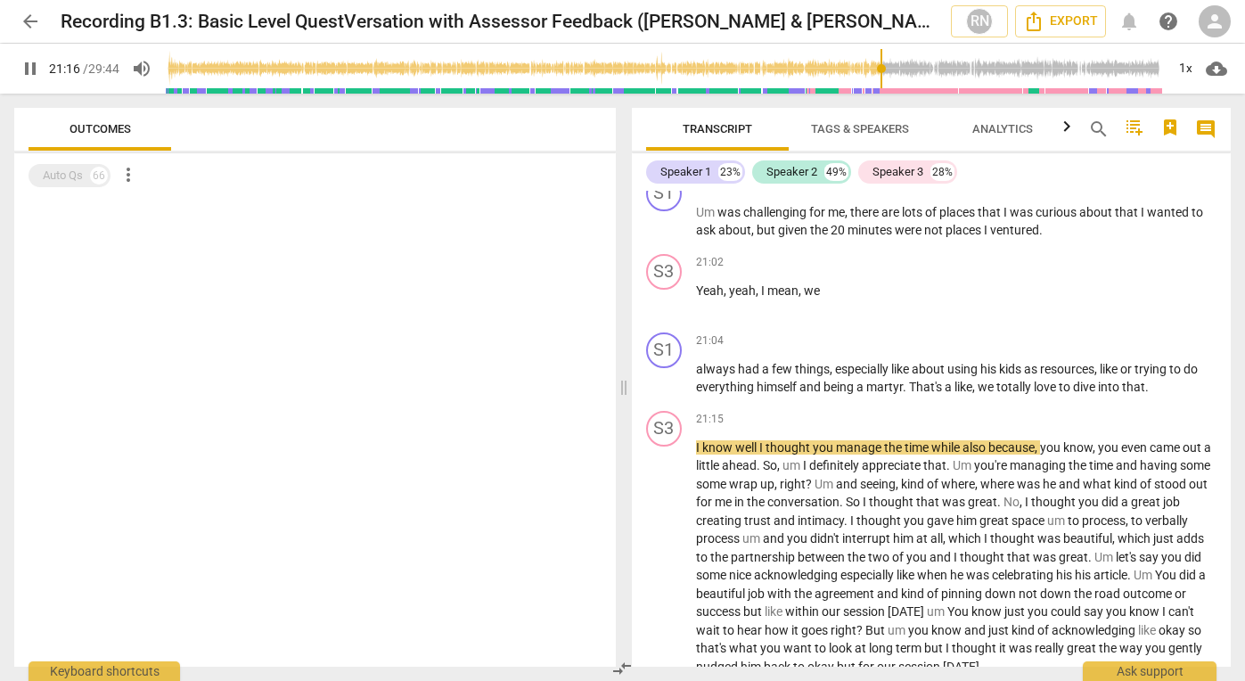
drag, startPoint x: 1229, startPoint y: 568, endPoint x: 1232, endPoint y: 586, distance: 18.9
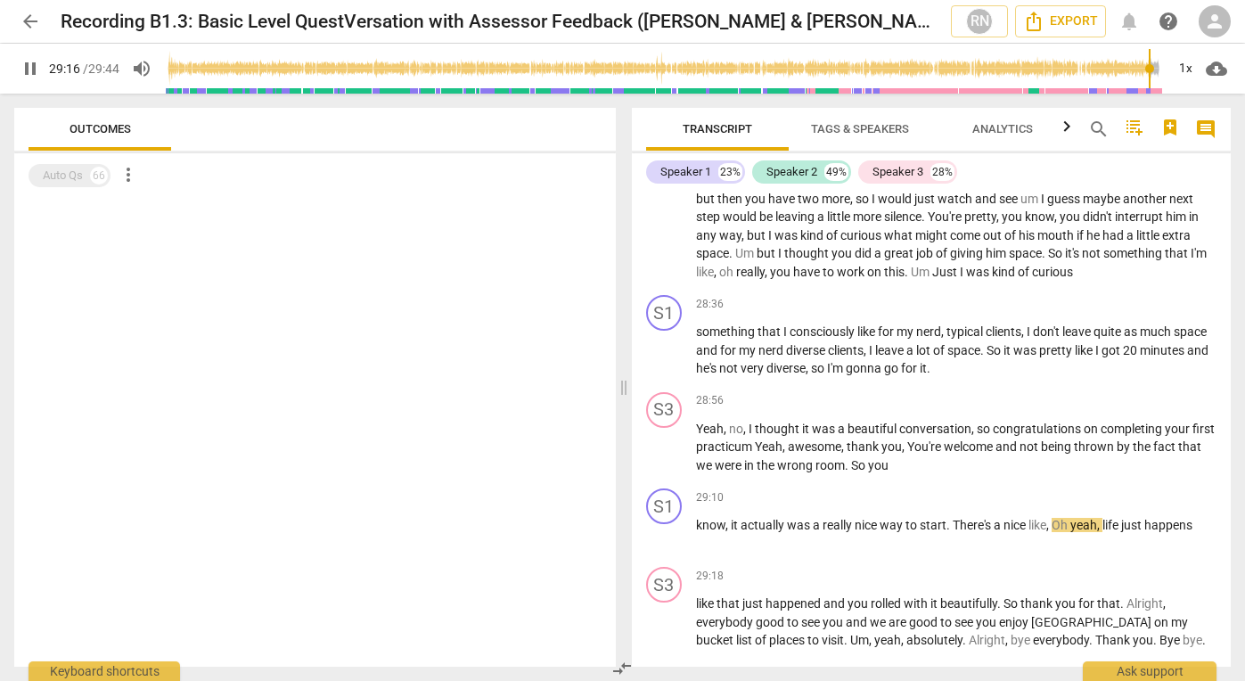
scroll to position [0, 0]
type input "1781"
click at [31, 16] on span "arrow_back" at bounding box center [30, 21] width 21 height 21
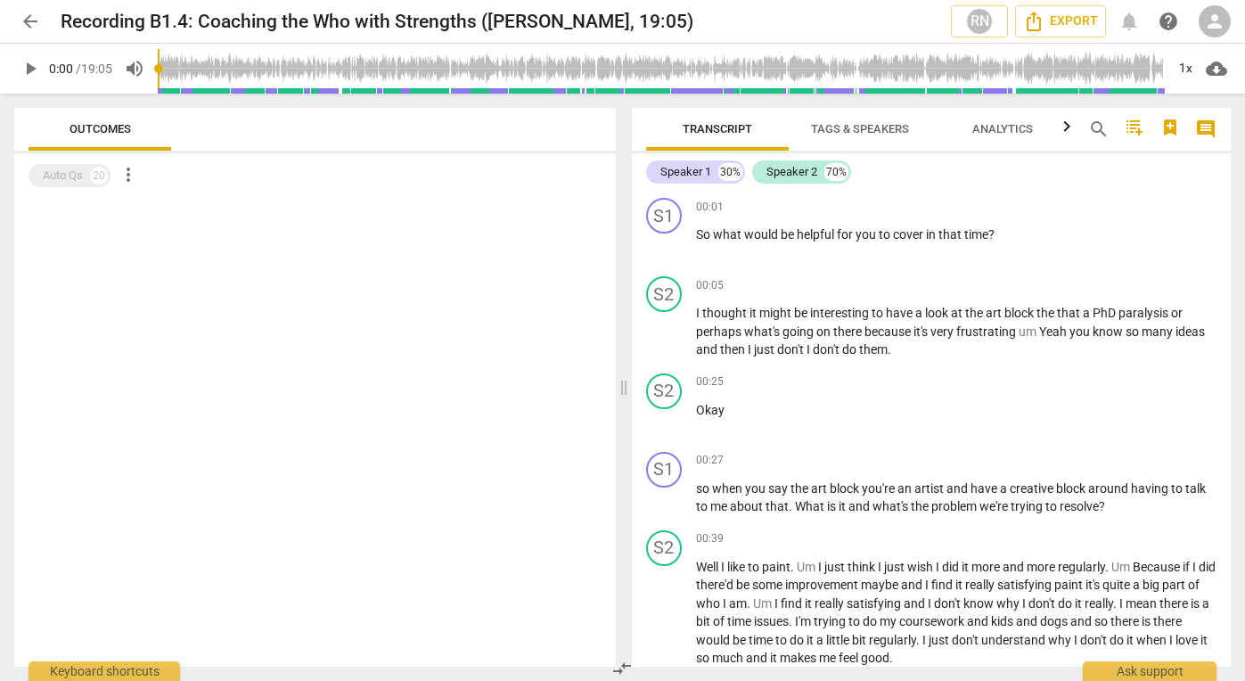
click at [32, 68] on span "play_arrow" at bounding box center [30, 68] width 21 height 21
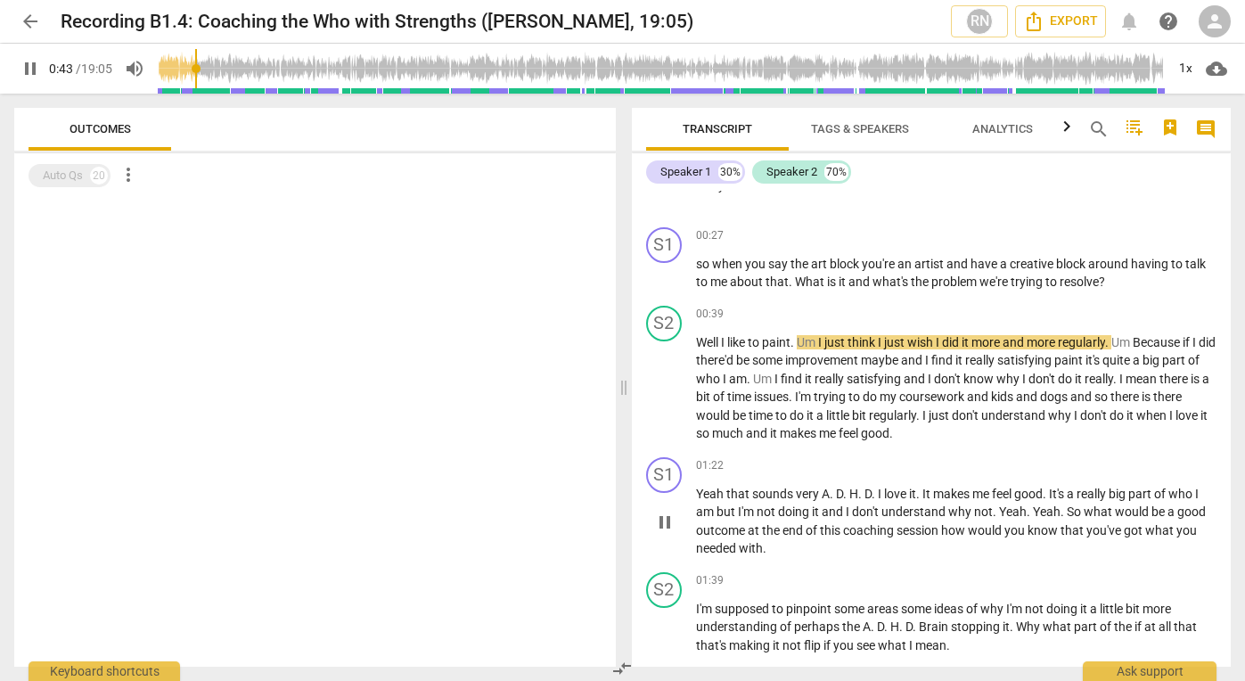
scroll to position [227, 0]
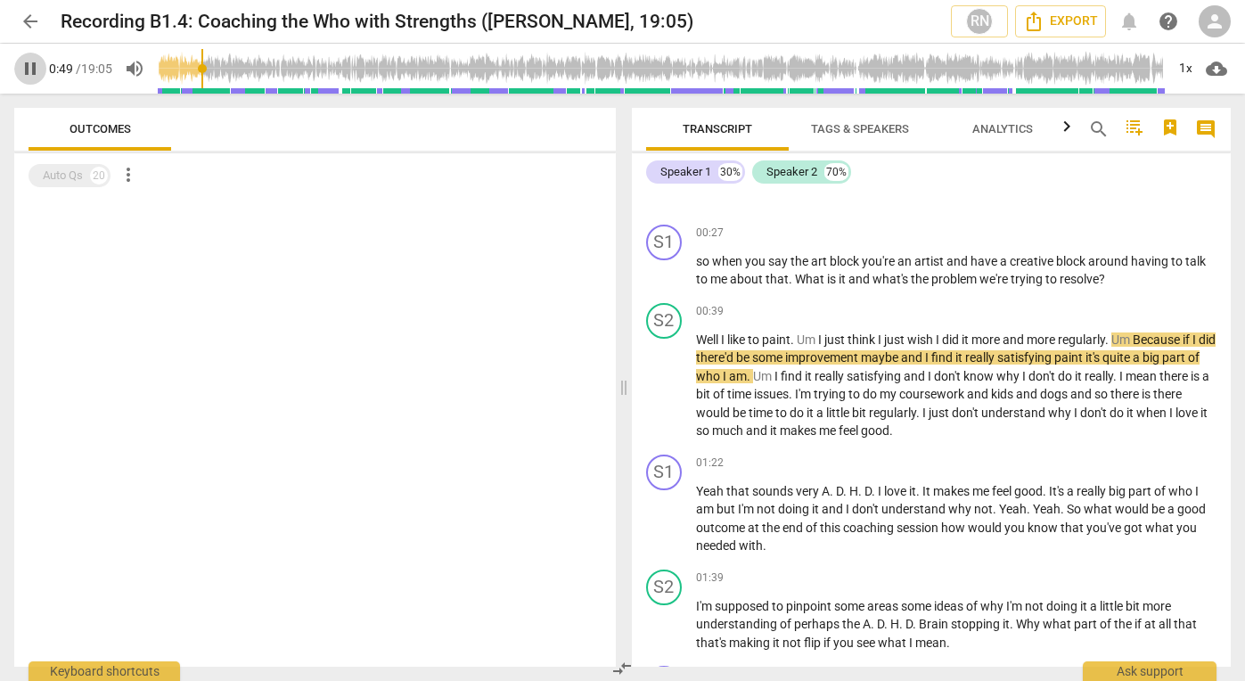
click at [31, 64] on span "pause" at bounding box center [30, 68] width 21 height 21
click at [33, 71] on span "play_arrow" at bounding box center [30, 68] width 21 height 21
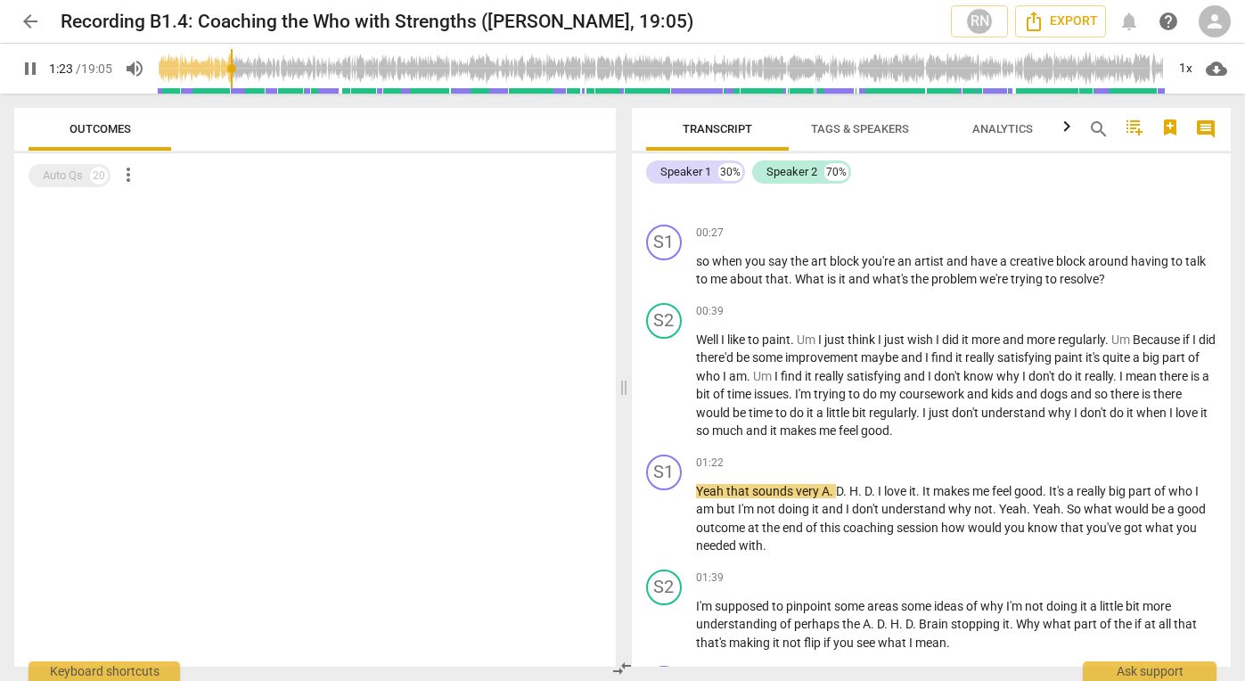
click at [29, 60] on span "pause" at bounding box center [30, 68] width 21 height 21
click at [29, 59] on span "play_arrow" at bounding box center [30, 68] width 21 height 21
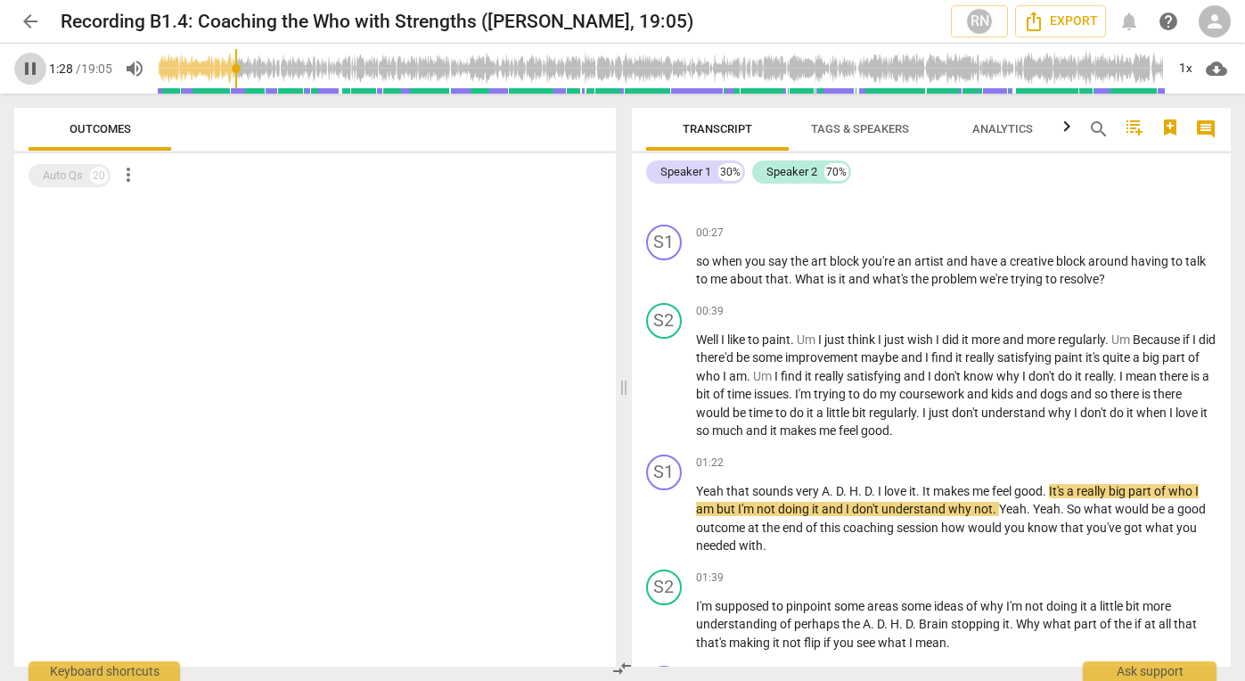
click at [33, 67] on span "pause" at bounding box center [30, 68] width 21 height 21
click at [29, 69] on span "play_arrow" at bounding box center [30, 68] width 21 height 21
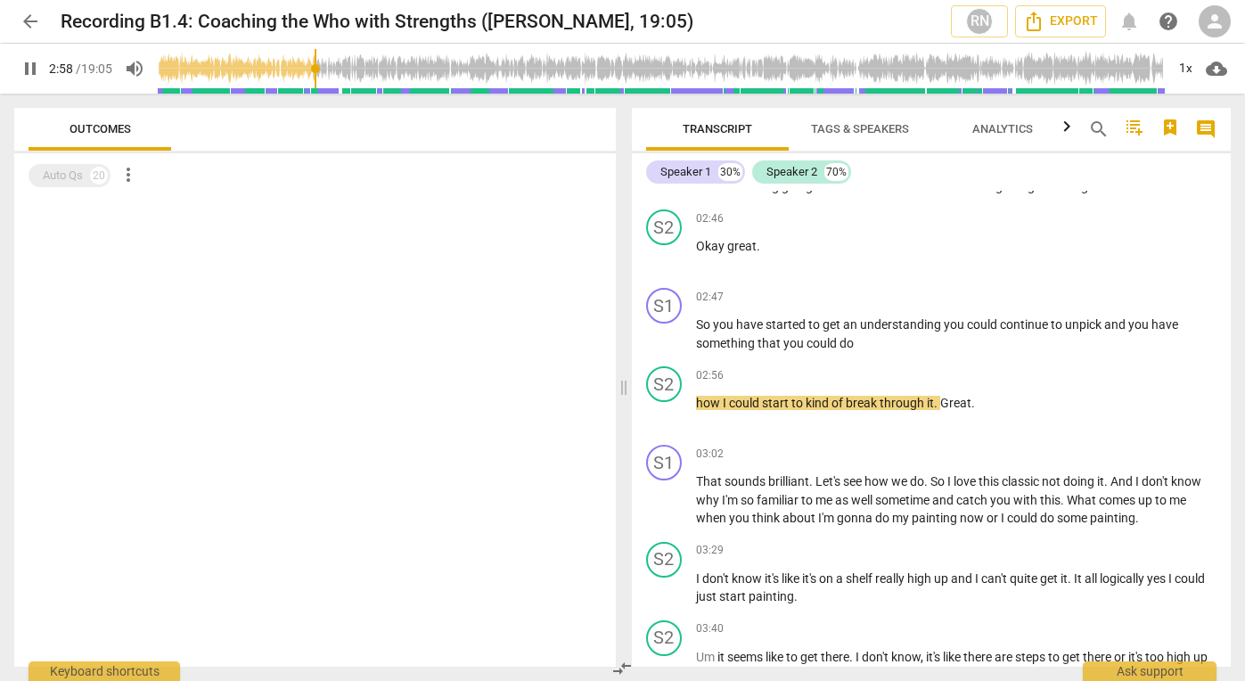
scroll to position [881, 0]
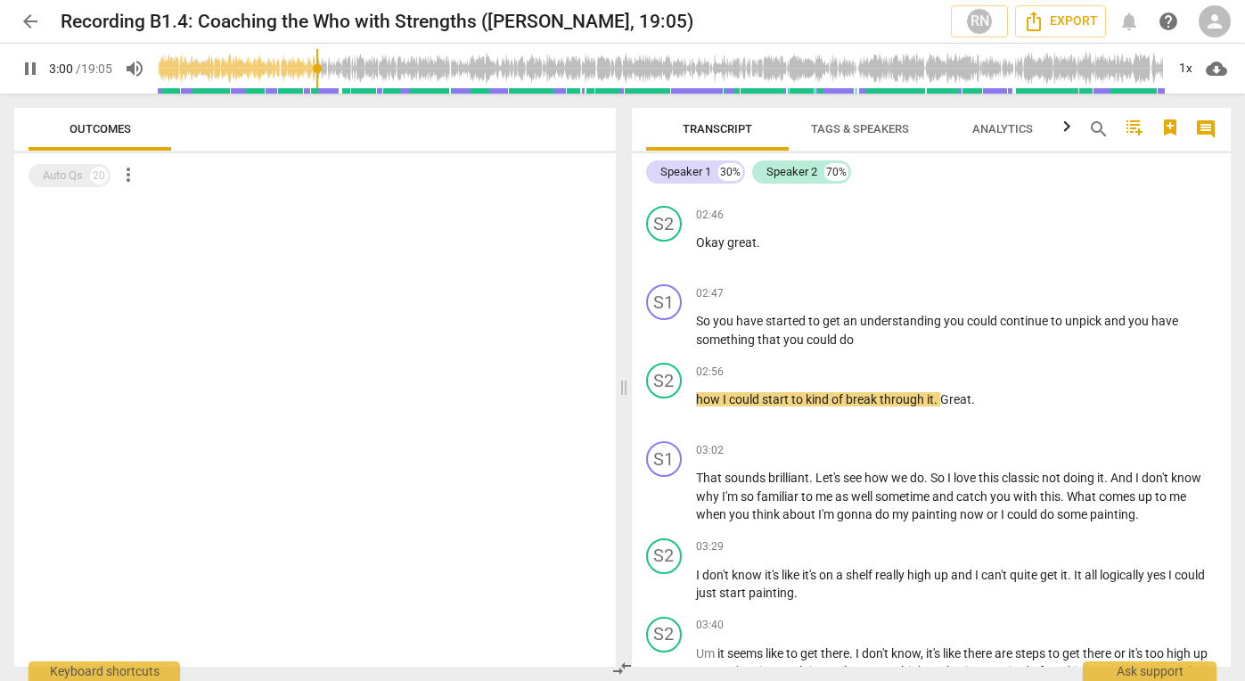
click at [29, 74] on span "pause" at bounding box center [30, 68] width 21 height 21
click at [29, 74] on span "play_arrow" at bounding box center [30, 68] width 21 height 21
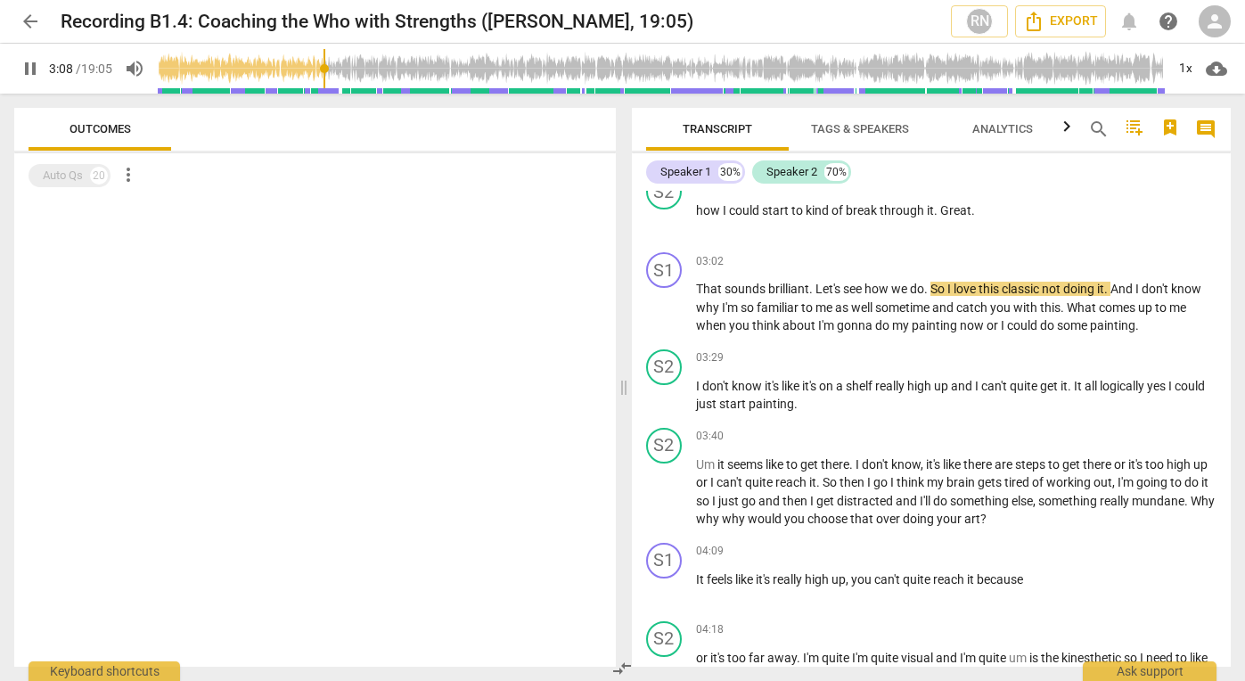
scroll to position [1118, 0]
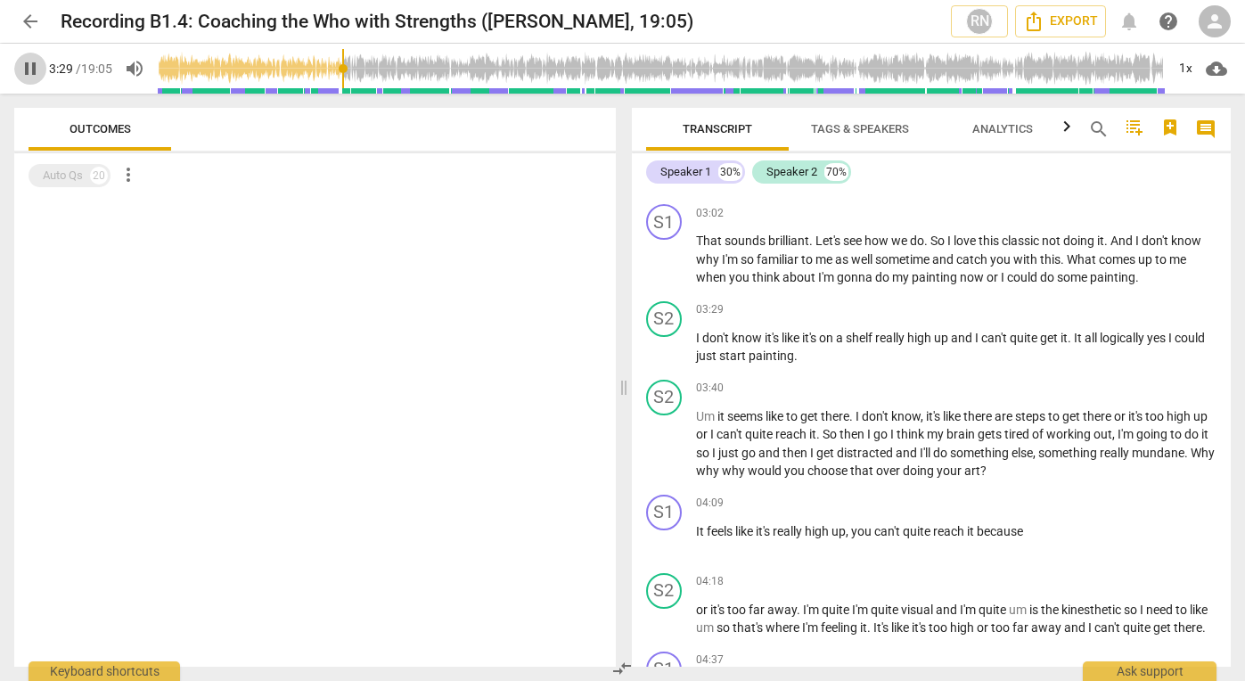
click at [29, 70] on span "pause" at bounding box center [30, 68] width 21 height 21
click at [27, 69] on span "play_arrow" at bounding box center [30, 68] width 21 height 21
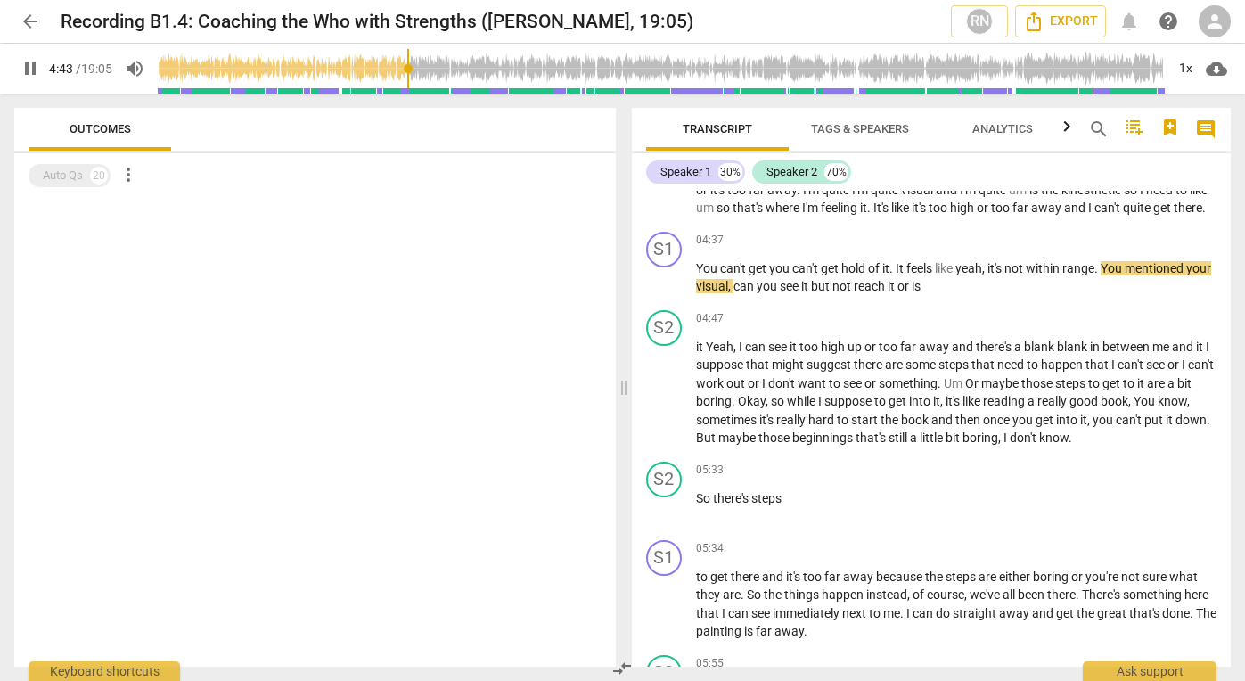
scroll to position [1574, 0]
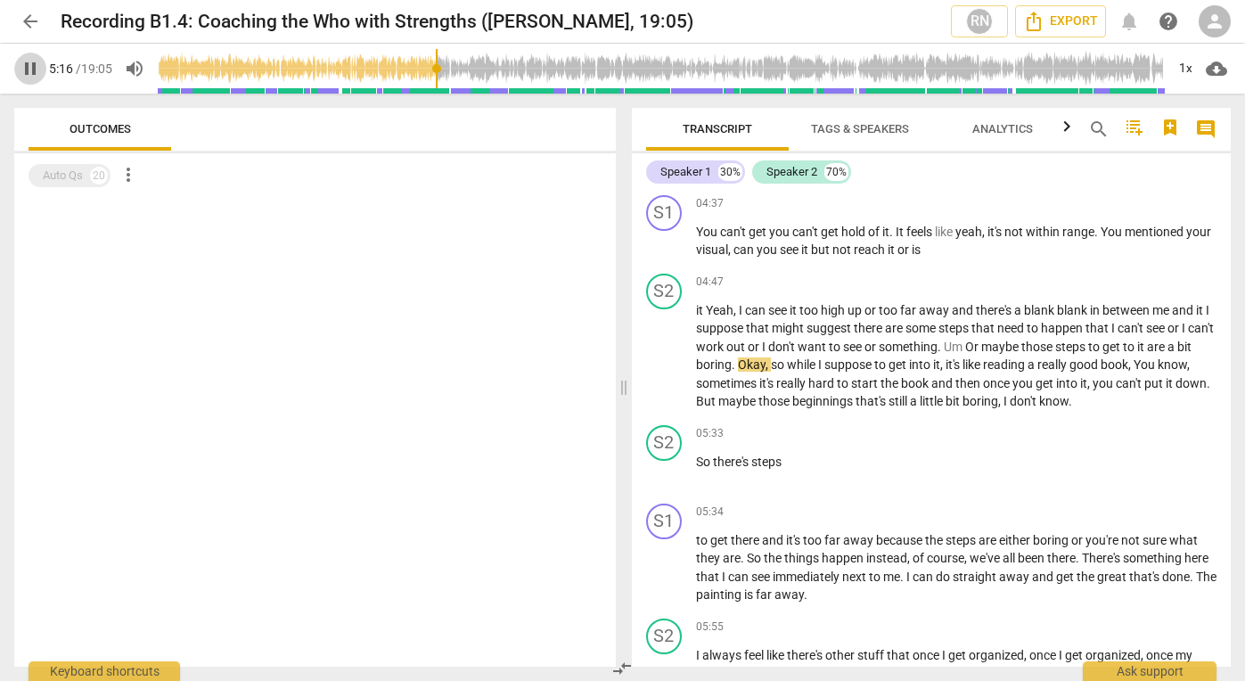
click at [30, 74] on span "pause" at bounding box center [30, 68] width 21 height 21
click at [31, 70] on span "play_arrow" at bounding box center [30, 68] width 21 height 21
click at [32, 68] on span "pause" at bounding box center [30, 68] width 21 height 21
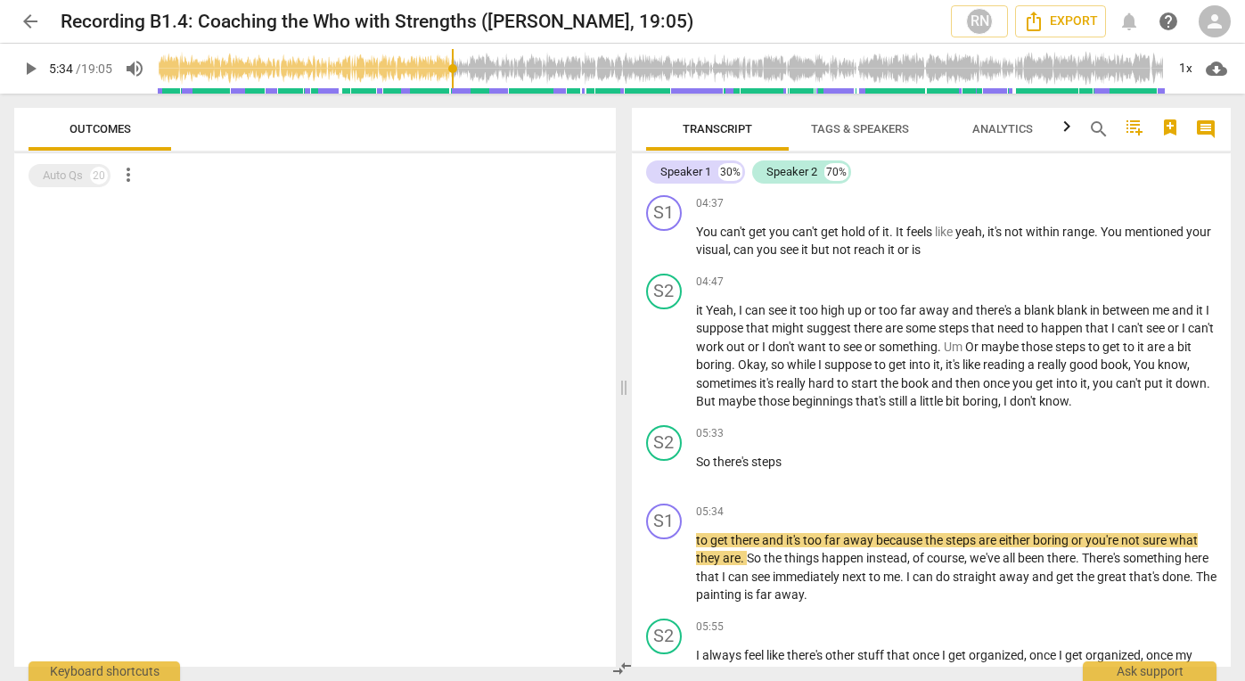
type input "334"
